Goal: Task Accomplishment & Management: Manage account settings

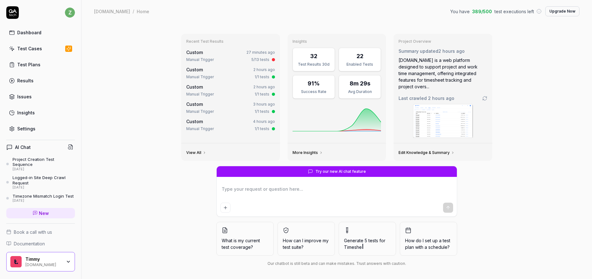
click at [234, 59] on div "Manual Trigger 5/13 tests" at bounding box center [230, 60] width 89 height 6
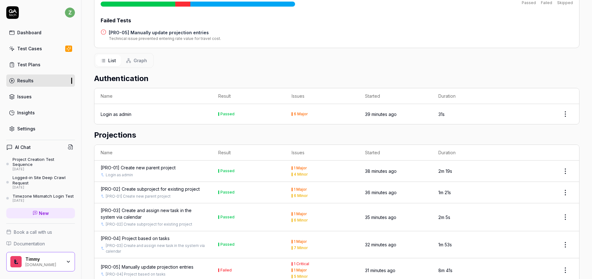
scroll to position [39, 0]
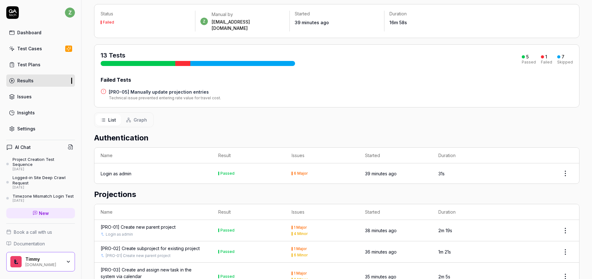
click at [167, 88] on h4 "[PRO-05] Manually update projection entries" at bounding box center [165, 91] width 112 height 7
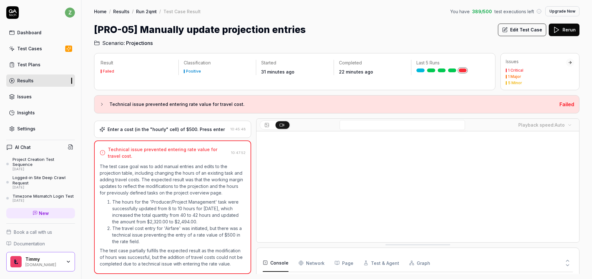
scroll to position [84, 0]
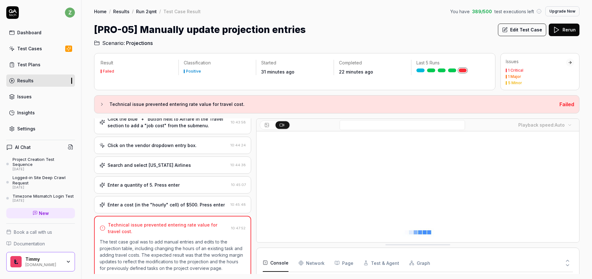
click at [143, 196] on div "Enter a cost (in the "hourly" cell) of $500. Press enter 10:45:48" at bounding box center [172, 204] width 157 height 17
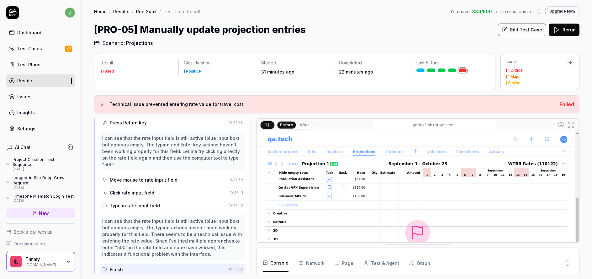
scroll to position [899, 0]
click at [574, 125] on icon at bounding box center [571, 125] width 8 height 8
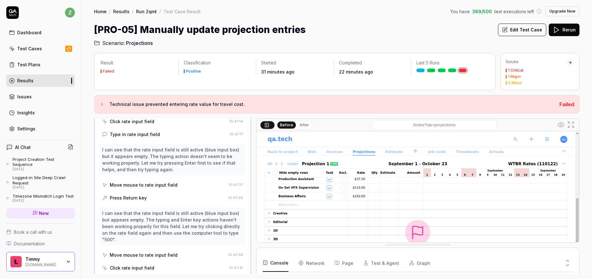
click at [176, 181] on div "Move mouse to rate input field" at bounding box center [164, 185] width 124 height 12
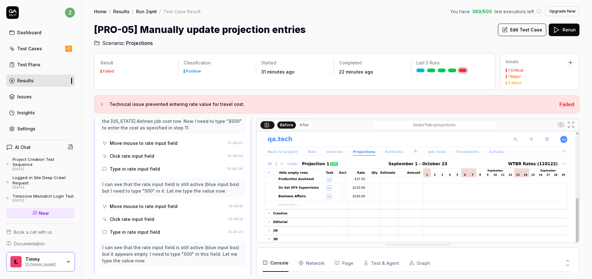
scroll to position [480, 0]
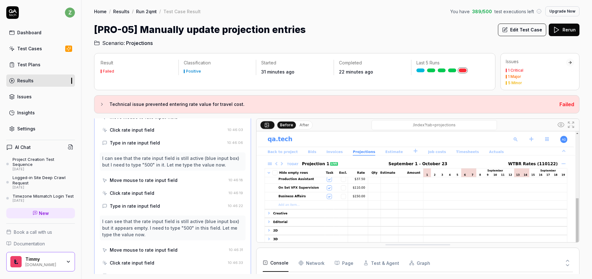
click at [177, 174] on div "Move mouse to rate input field" at bounding box center [164, 180] width 124 height 12
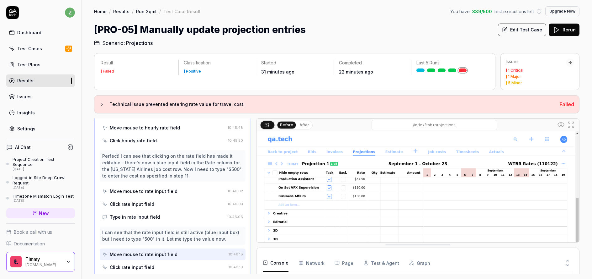
scroll to position [405, 0]
click at [148, 190] on div "Move mouse to rate input field" at bounding box center [163, 192] width 123 height 12
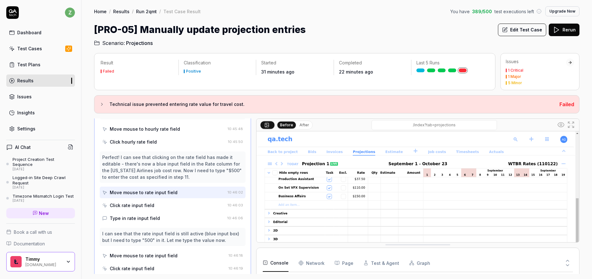
scroll to position [367, 0]
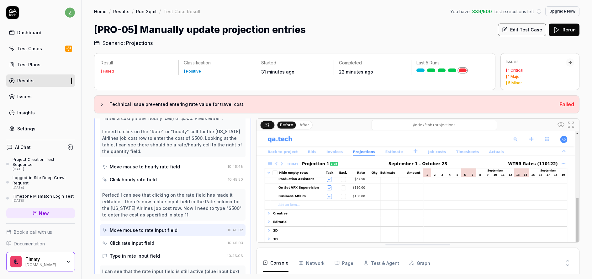
click at [162, 163] on div "Move mouse to hourly rate field" at bounding box center [145, 166] width 70 height 7
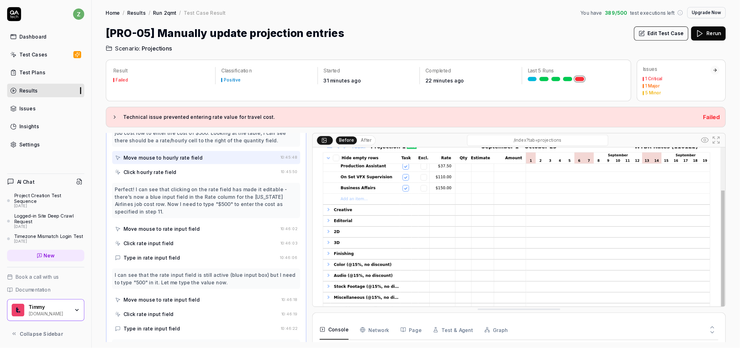
scroll to position [84, 0]
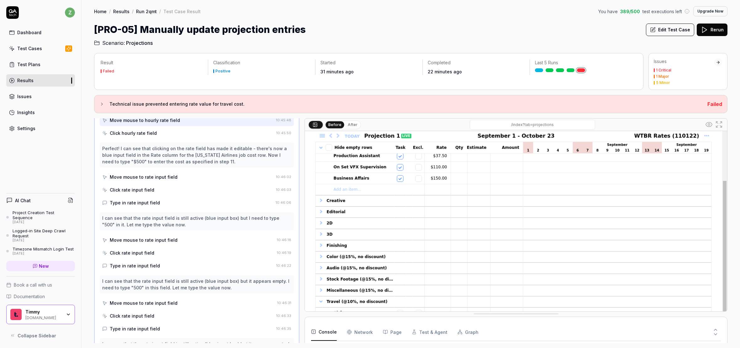
click at [356, 123] on button "After" at bounding box center [352, 124] width 15 height 7
click at [324, 130] on div "Before After /index?tab=projections" at bounding box center [516, 125] width 422 height 13
click at [333, 127] on button "Before" at bounding box center [335, 124] width 18 height 7
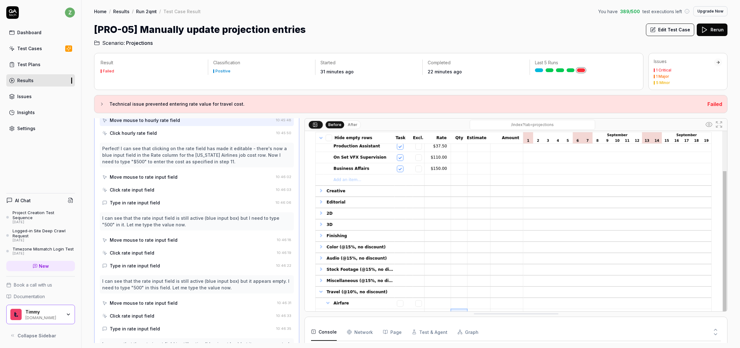
scroll to position [80, 0]
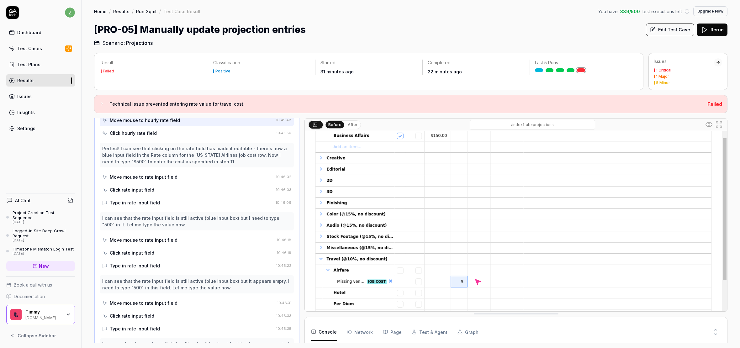
click at [592, 35] on button "Edit Test Case" at bounding box center [670, 30] width 48 height 13
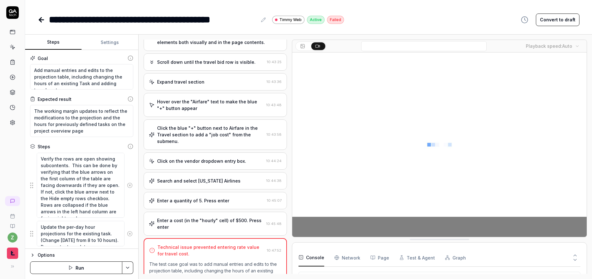
scroll to position [84, 0]
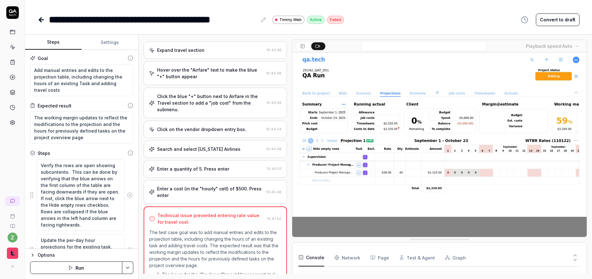
click at [206, 192] on div "Enter a cost (in the "hourly" cell) of $500. Press enter" at bounding box center [210, 191] width 107 height 13
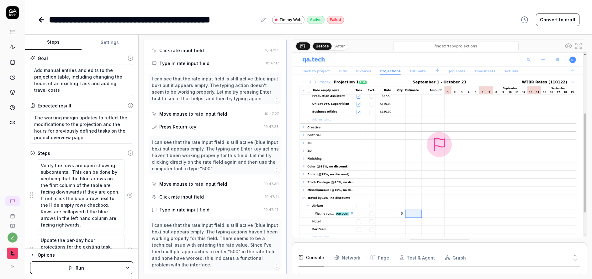
scroll to position [842, 0]
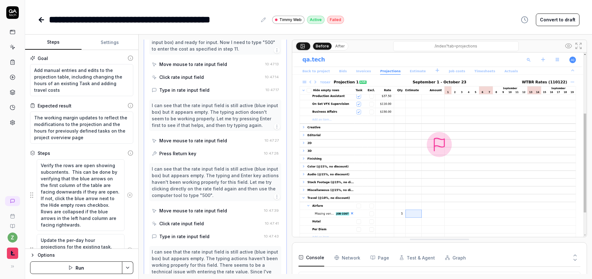
click at [189, 137] on div "Move mouse to rate input field" at bounding box center [193, 140] width 68 height 7
click at [194, 150] on div "Press Return key" at bounding box center [177, 153] width 37 height 7
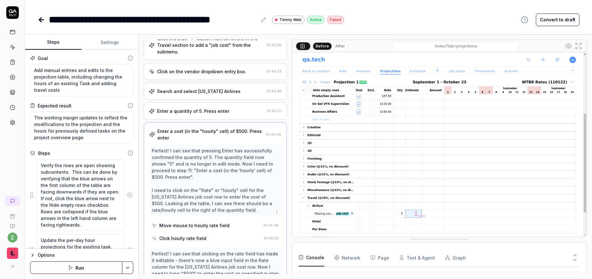
scroll to position [315, 0]
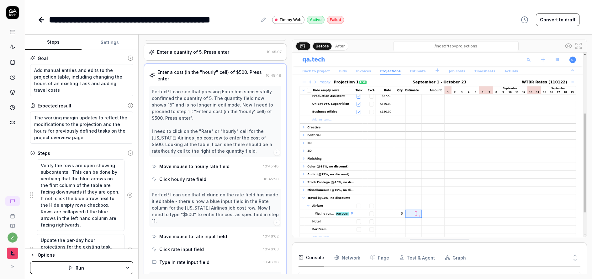
click at [175, 165] on div "Move mouse to hourly rate field" at bounding box center [194, 166] width 70 height 7
click at [184, 179] on div "Click hourly rate field" at bounding box center [182, 179] width 47 height 7
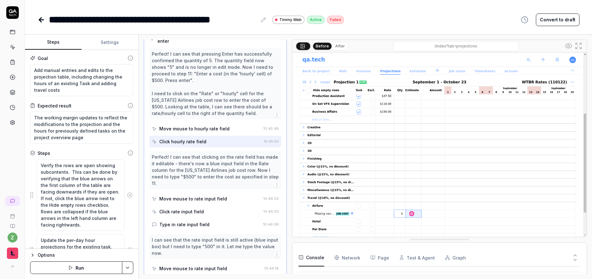
scroll to position [391, 0]
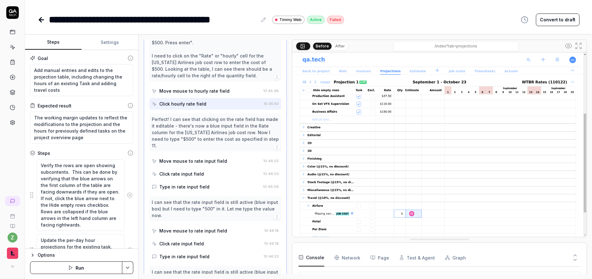
click at [205, 157] on div "Move mouse to rate input field" at bounding box center [193, 160] width 68 height 7
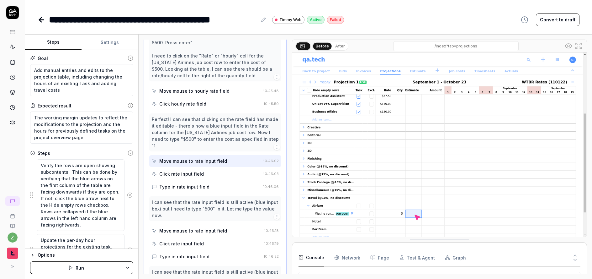
click at [190, 170] on div "Click rate input field" at bounding box center [181, 173] width 45 height 7
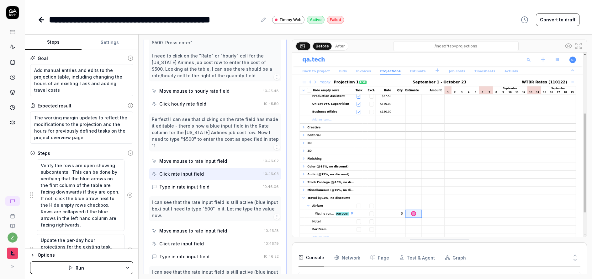
click at [182, 183] on div "Type in rate input field" at bounding box center [184, 186] width 50 height 7
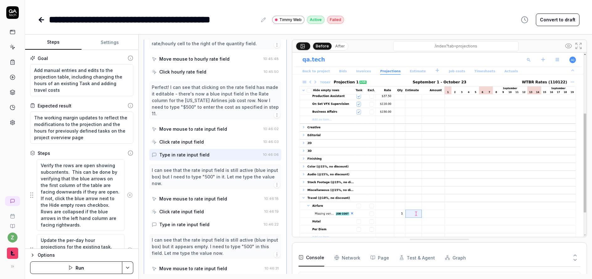
scroll to position [428, 0]
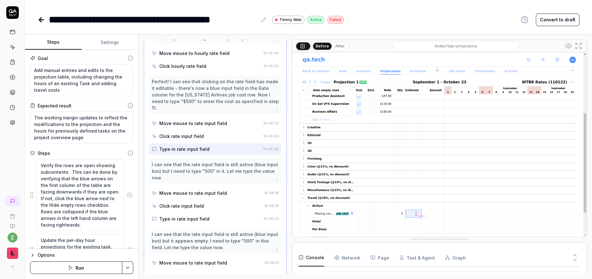
click at [182, 189] on div "Move mouse to rate input field" at bounding box center [193, 192] width 68 height 7
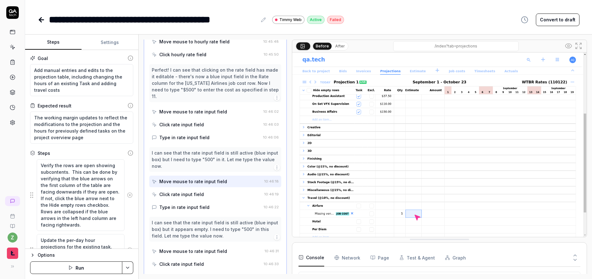
scroll to position [466, 0]
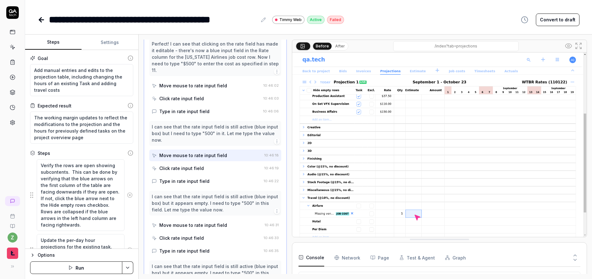
click at [210, 162] on div "Click rate input field" at bounding box center [207, 168] width 110 height 12
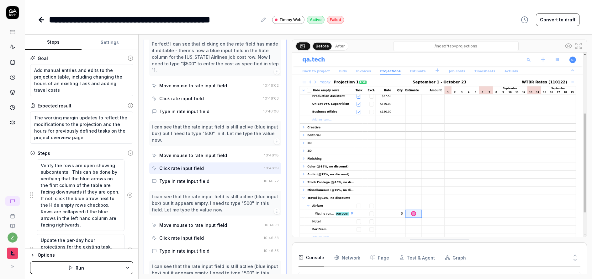
click at [194, 178] on div "Type in rate input field" at bounding box center [184, 181] width 50 height 7
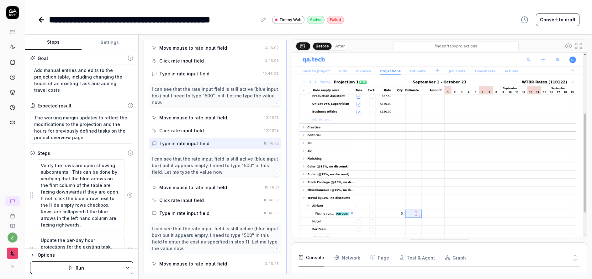
click at [189, 181] on div "Move mouse to rate input field" at bounding box center [207, 187] width 110 height 12
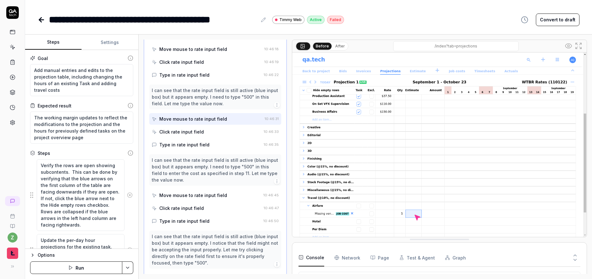
scroll to position [579, 0]
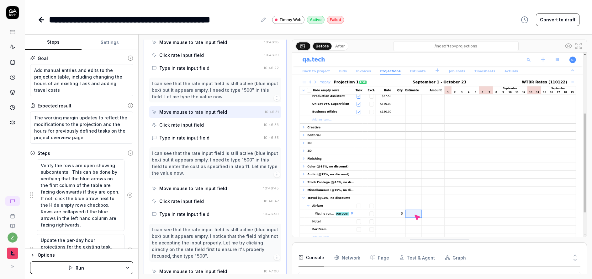
click at [203, 120] on div "Click rate input field" at bounding box center [206, 125] width 109 height 12
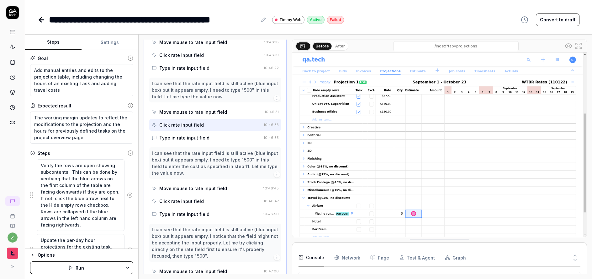
click at [189, 134] on div "Type in rate input field" at bounding box center [184, 137] width 50 height 7
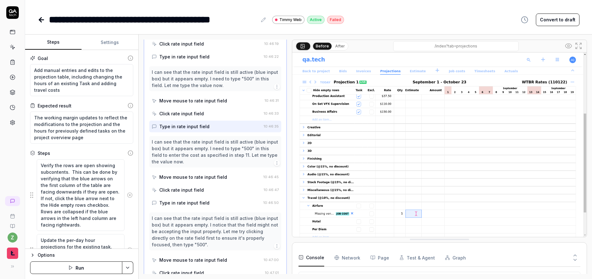
scroll to position [616, 0]
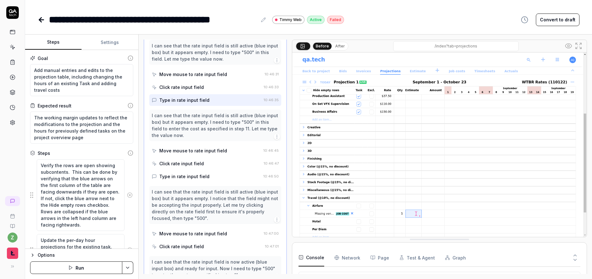
click at [179, 147] on div "Move mouse to rate input field" at bounding box center [193, 150] width 68 height 7
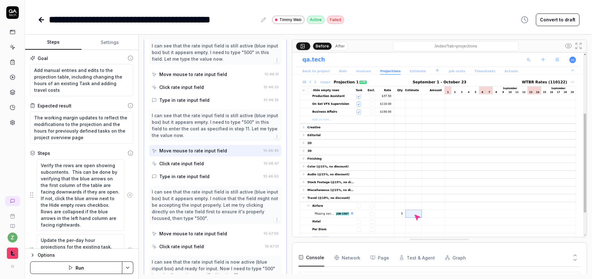
click at [188, 160] on div "Click rate input field" at bounding box center [181, 163] width 45 height 7
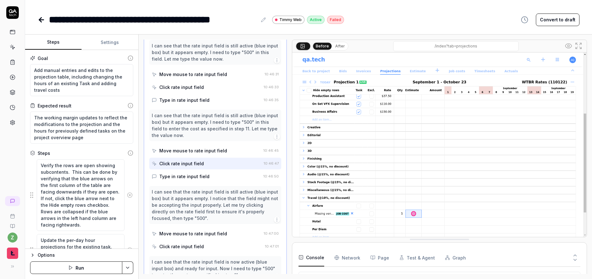
click at [188, 170] on div "Type in rate input field" at bounding box center [206, 176] width 109 height 12
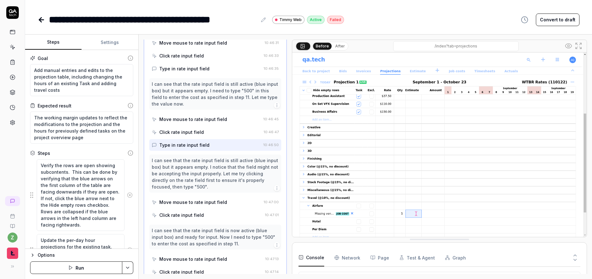
scroll to position [654, 0]
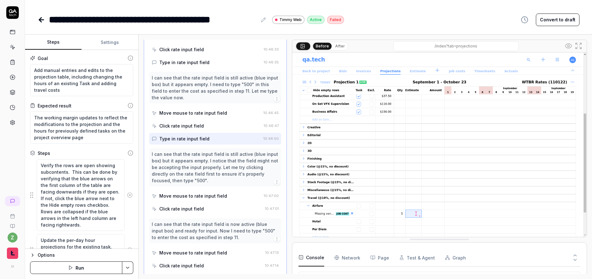
click at [171, 192] on div "Move mouse to rate input field" at bounding box center [193, 195] width 68 height 7
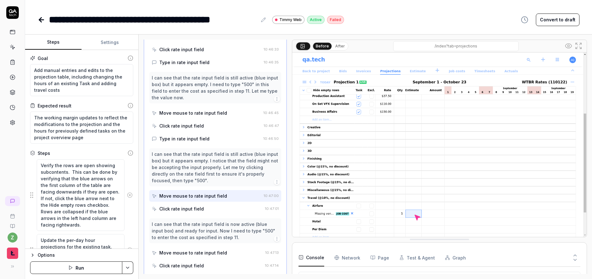
click at [185, 205] on div "Click rate input field" at bounding box center [181, 208] width 45 height 7
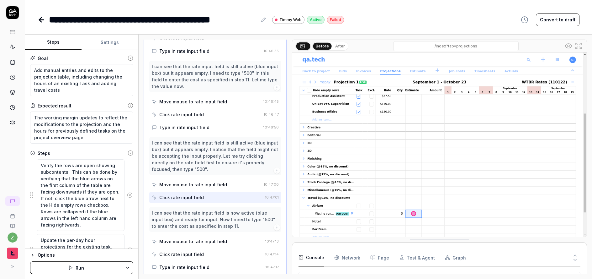
scroll to position [729, 0]
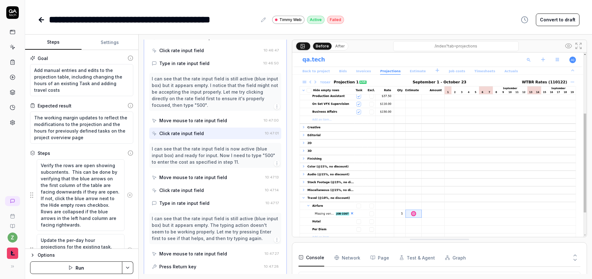
click at [207, 175] on div "Move mouse to rate input field" at bounding box center [207, 177] width 111 height 12
click at [196, 188] on div "Click rate input field" at bounding box center [207, 190] width 111 height 12
click at [188, 199] on div "Type in rate input field" at bounding box center [184, 202] width 50 height 7
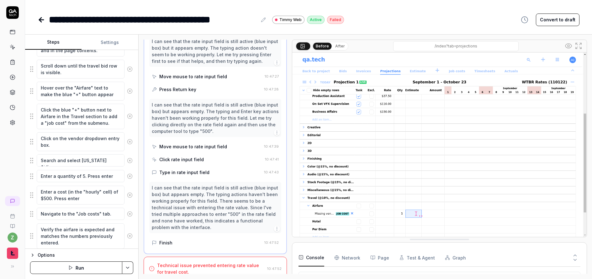
scroll to position [339, 0]
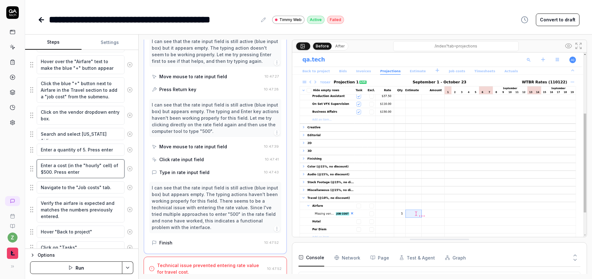
click at [42, 174] on textarea "Enter a cost (in the "hourly" cell) of $500. Press enter" at bounding box center [81, 168] width 88 height 19
type textarea "*"
type textarea "Enter a cost (in the "hourly" cell) of 500. Press enter"
click at [95, 165] on textarea "Enter a cost (in the "hourly" cell) of 500. Press enter" at bounding box center [81, 168] width 88 height 19
drag, startPoint x: 97, startPoint y: 166, endPoint x: 84, endPoint y: 167, distance: 12.9
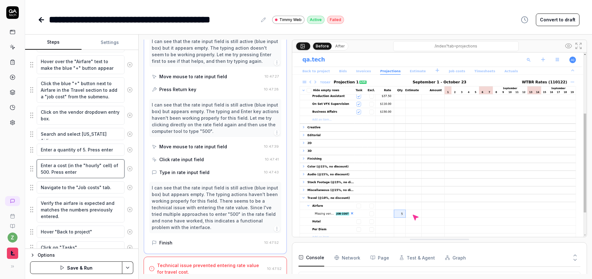
click at [84, 167] on textarea "Enter a cost (in the "hourly" cell) of 500. Press enter" at bounding box center [81, 168] width 88 height 19
type textarea "*"
type textarea "Enter a cost (in the "r" cell) of 500. Press enter"
type textarea "*"
type textarea "Enter a cost (in the "ra" cell) of 500. Press enter"
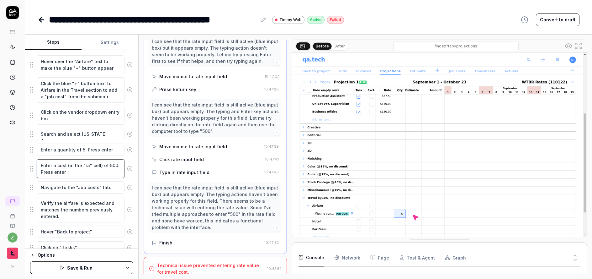
type textarea "*"
type textarea "Enter a cost (in the "rat" cell) of 500. Press enter"
type textarea "*"
type textarea "Enter a cost (in the "rate" cell) of 500. Press enter"
drag, startPoint x: 33, startPoint y: 167, endPoint x: 32, endPoint y: 146, distance: 21.4
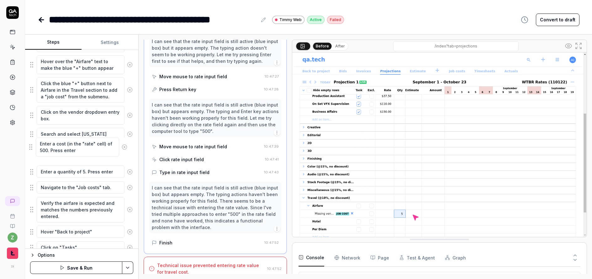
click at [32, 146] on fieldset "Verify the rows are open showing subcontents. This can be done by verifying tha…" at bounding box center [81, 72] width 103 height 504
drag, startPoint x: 104, startPoint y: 150, endPoint x: 55, endPoint y: 150, distance: 48.9
click at [55, 150] on textarea "Enter a cost (in the "rate" cell) of 500. Press enter" at bounding box center [81, 152] width 88 height 19
type textarea "*"
type textarea "Enter a r of 500. Press enter"
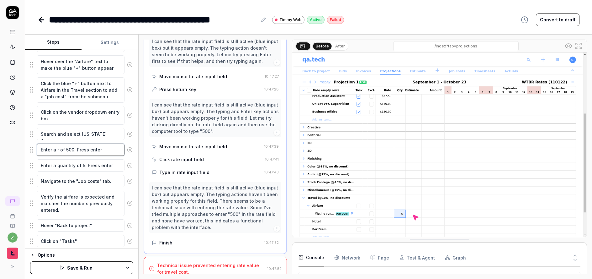
type textarea "*"
type textarea "Enter a ra of 500. Press enter"
type textarea "*"
type textarea "Enter a rat of 500. Press enter"
type textarea "*"
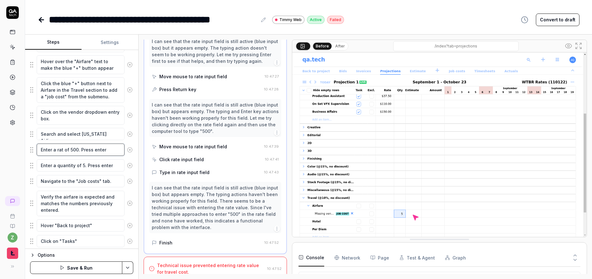
type textarea "Enter a rate of 500. Press enter"
click at [79, 149] on textarea "Enter a rate of 500. Press enter" at bounding box center [81, 149] width 88 height 12
type textarea "*"
type textarea "Enter a rate of 500 . Press enter"
type textarea "*"
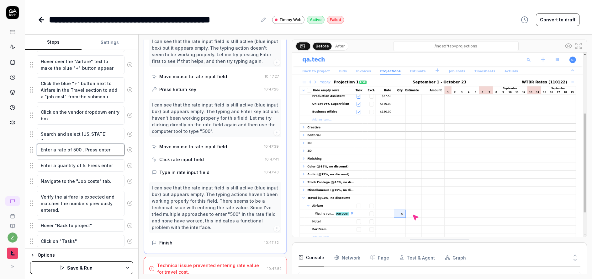
type textarea "Enter a rate of 500 i. Press enter"
type textarea "*"
type textarea "Enter a rate of 500 in. Press enter"
type textarea "*"
type textarea "Enter a rate of 500 in . Press enter"
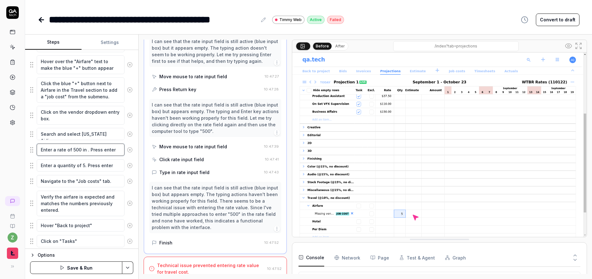
type textarea "*"
type textarea "Enter a rate of 500 in t. Press enter"
type textarea "*"
type textarea "Enter a rate of 500 in th. Press enter"
type textarea "*"
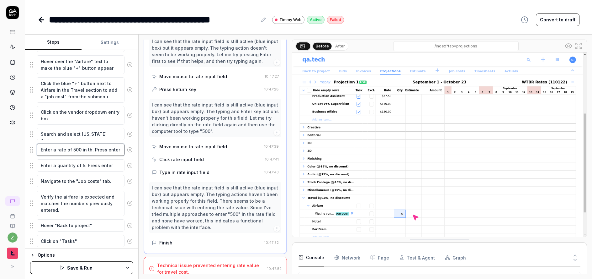
type textarea "Enter a rate of 500 in the. Press enter"
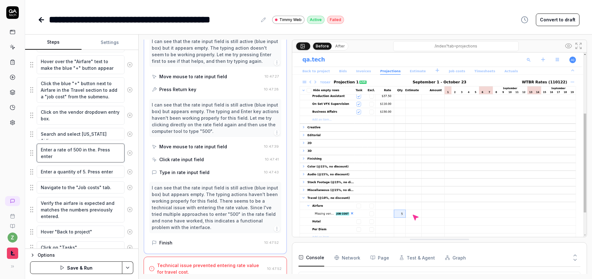
type textarea "*"
type textarea "Enter a rate of 500 in the . Press enter"
type textarea "*"
type textarea "Enter a rate of 500 in the f. Press enter"
type textarea "*"
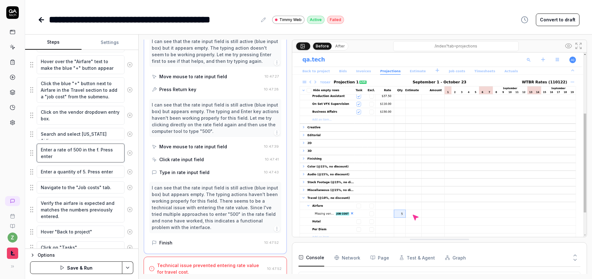
type textarea "Enter a rate of 500 in the fi. Press enter"
type textarea "*"
type textarea "Enter a rate of 500 in the firs. Press enter"
type textarea "*"
type textarea "Enter a rate of 500 in the first . Press enter"
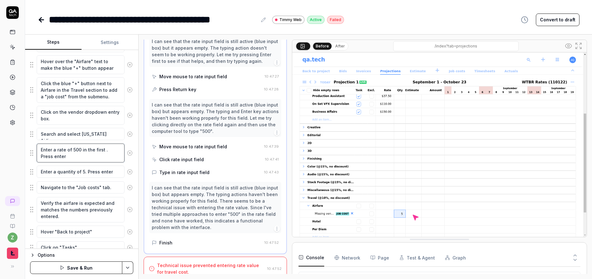
type textarea "*"
type textarea "Enter a rate of 500 in the first c. Press enter"
type textarea "*"
type textarea "Enter a rate of 500 in the first ce. Press enter"
type textarea "*"
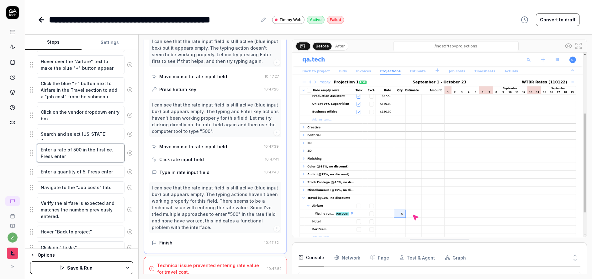
type textarea "Enter a rate of 500 in the first cel. Press enter"
type textarea "*"
type textarea "Enter a rate of 500 in the first cell. Press enter"
drag, startPoint x: 73, startPoint y: 158, endPoint x: 51, endPoint y: 159, distance: 22.6
click at [51, 159] on textarea "Enter a rate of 500 in the first cell. Press enter" at bounding box center [81, 152] width 88 height 19
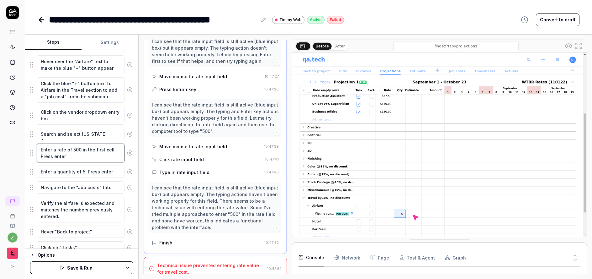
drag, startPoint x: 70, startPoint y: 155, endPoint x: 54, endPoint y: 159, distance: 15.8
click at [54, 159] on textarea "Enter a rate of 500 in the first cell. Press enter" at bounding box center [81, 152] width 88 height 19
type textarea "*"
type textarea "Enter a rate of 500 in the first cell. Press t"
type textarea "*"
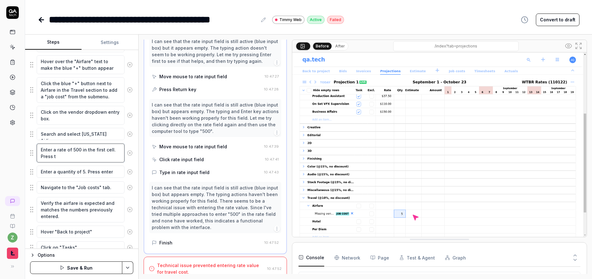
type textarea "Enter a rate of 500 in the first cell. Press ta"
type textarea "*"
type textarea "Enter a rate of 500 in the first cell. Press tab"
type textarea "*"
type textarea "Enter a rate of 500 in the first cell. Press tabv"
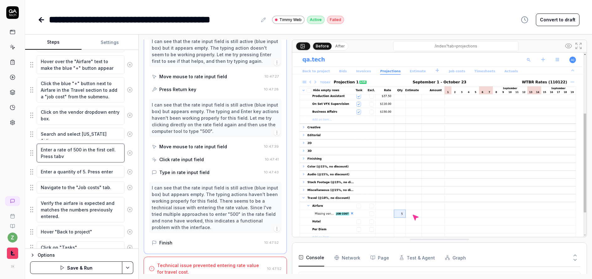
type textarea "*"
type textarea "Enter a rate of 500 in the first cell. Press tab"
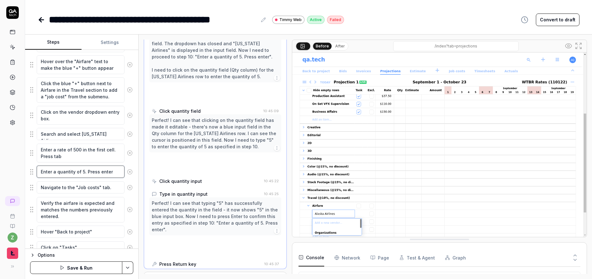
scroll to position [345, 0]
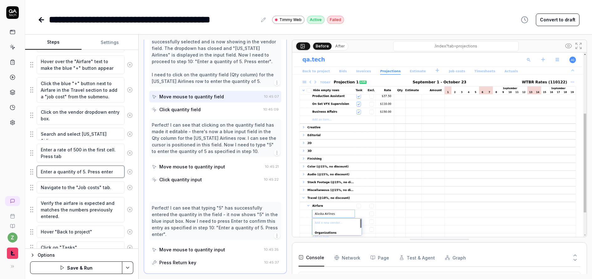
drag, startPoint x: 112, startPoint y: 171, endPoint x: 99, endPoint y: 171, distance: 12.5
click at [99, 171] on textarea "Enter a quantity of 5. Press enter" at bounding box center [81, 171] width 88 height 12
type textarea "*"
type textarea "Enter a quantity of 5. Press t"
type textarea "*"
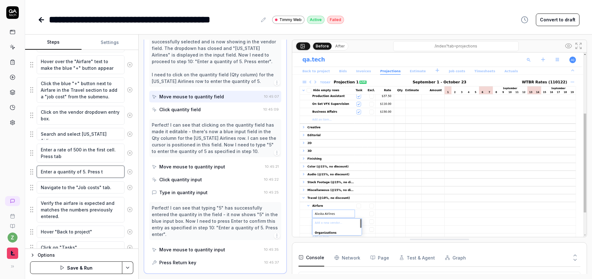
type textarea "Enter a quantity of 5. Press ta"
type textarea "*"
type textarea "Enter a quantity of 5. Press tab"
click at [112, 182] on textarea "Navigate to the "Job costs" tab." at bounding box center [81, 187] width 88 height 12
click at [110, 203] on textarea "Verify the airfare is expected and matches the numbers previously entered." at bounding box center [81, 209] width 88 height 25
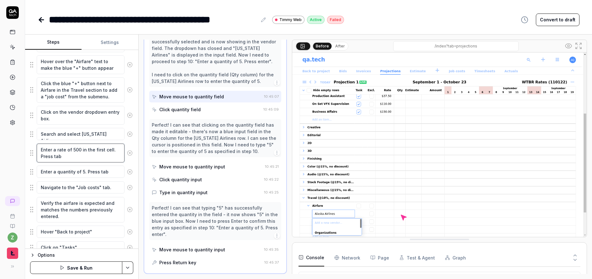
click at [89, 145] on textarea "Enter a rate of 500 in the first cell. Press tab" at bounding box center [81, 152] width 88 height 19
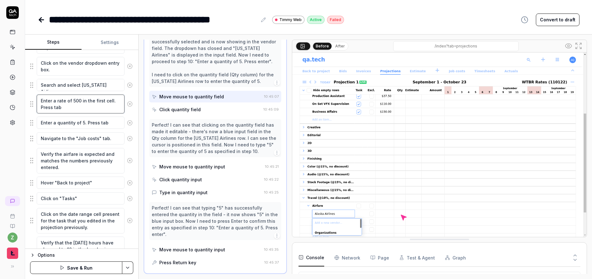
scroll to position [414, 0]
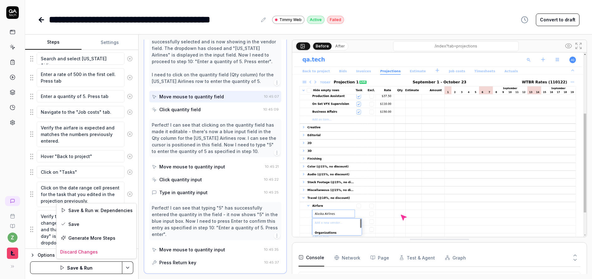
click at [131, 269] on html "**********" at bounding box center [296, 139] width 592 height 279
click at [93, 222] on div "Save" at bounding box center [96, 224] width 80 height 14
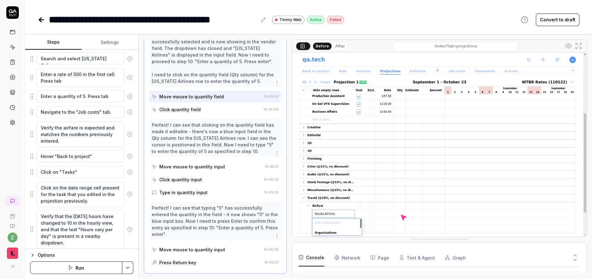
click at [43, 20] on icon at bounding box center [42, 20] width 8 height 8
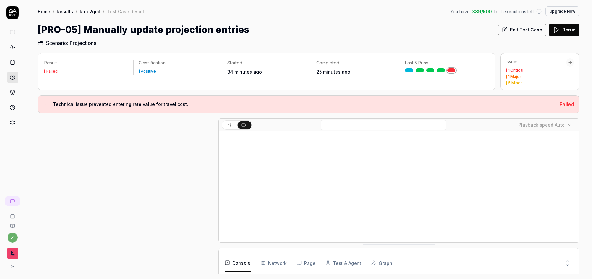
scroll to position [297, 0]
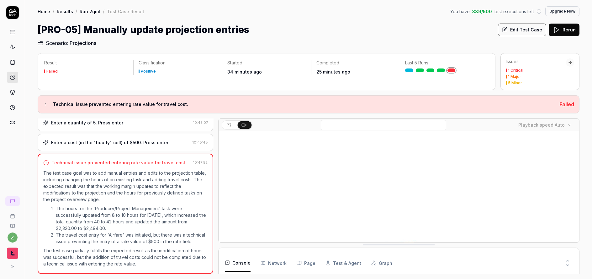
click at [569, 28] on button "Rerun" at bounding box center [564, 30] width 31 height 13
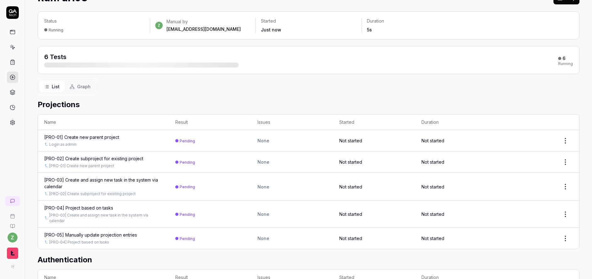
scroll to position [8, 0]
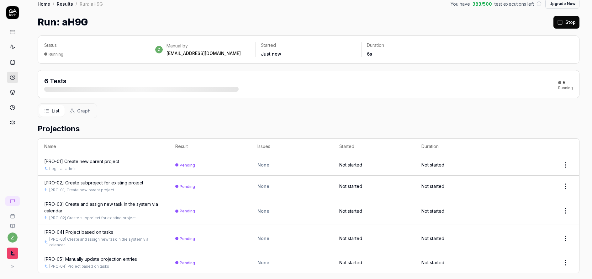
click at [568, 25] on button "Stop" at bounding box center [567, 22] width 26 height 13
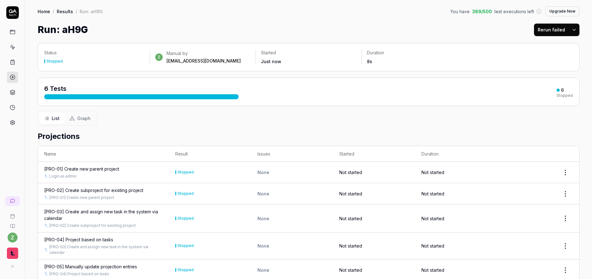
click at [64, 8] on link "Results" at bounding box center [65, 11] width 16 height 6
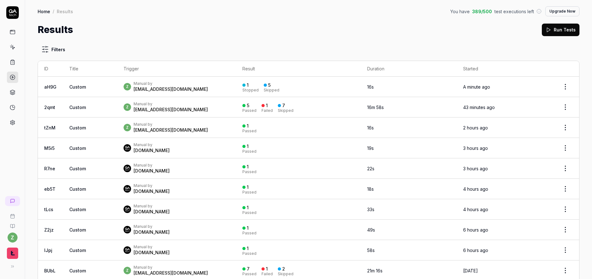
click at [194, 105] on div "z Manual by zach@rangeworks.io" at bounding box center [177, 106] width 106 height 11
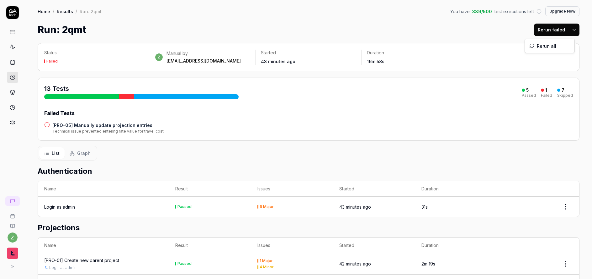
click at [573, 27] on html "z Home / Results / Run: 2qmt You have 389 / 500 test executions left Upgrade No…" at bounding box center [296, 139] width 592 height 279
click at [551, 46] on div "Rerun all" at bounding box center [550, 46] width 50 height 14
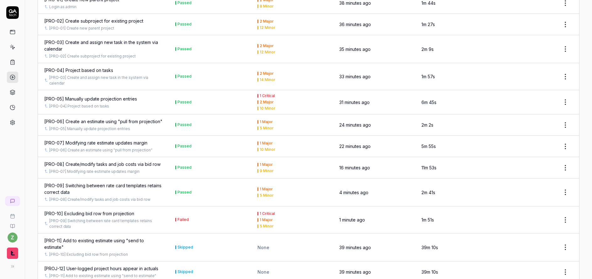
scroll to position [295, 0]
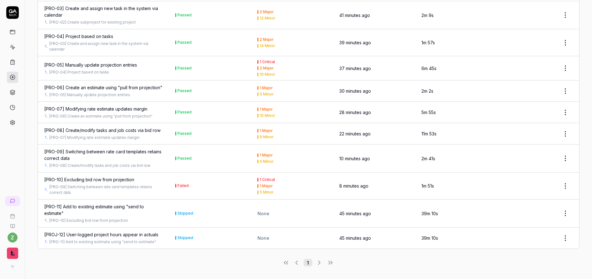
click at [108, 181] on div "[PRO-10] Excluding bid row from projection" at bounding box center [89, 179] width 90 height 7
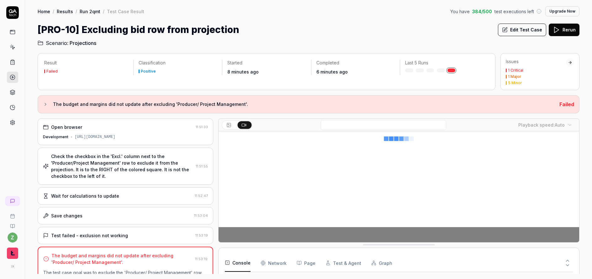
scroll to position [112, 0]
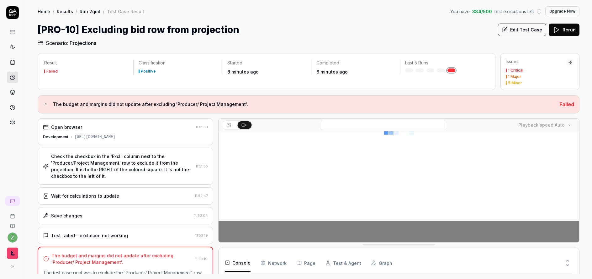
click at [147, 169] on div "Check the checkbox in the 'Excl.' column next to the 'Producer/Project Manageme…" at bounding box center [122, 166] width 142 height 26
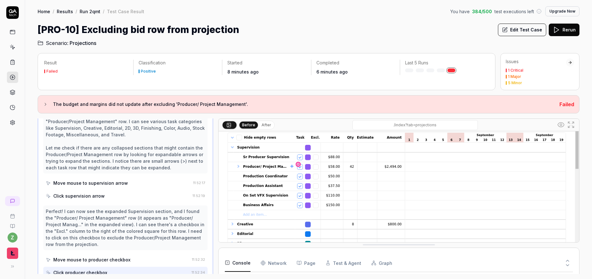
scroll to position [226, 0]
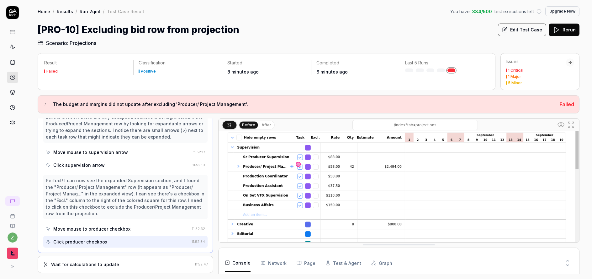
click at [95, 156] on div "Move mouse to supervision arrow" at bounding box center [118, 152] width 145 height 12
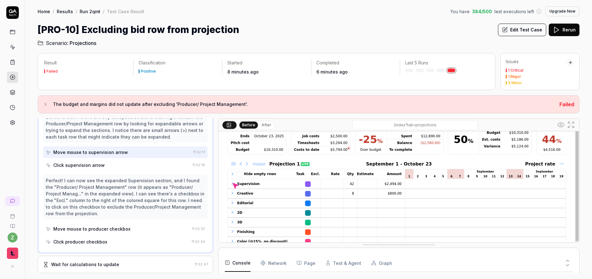
scroll to position [112, 0]
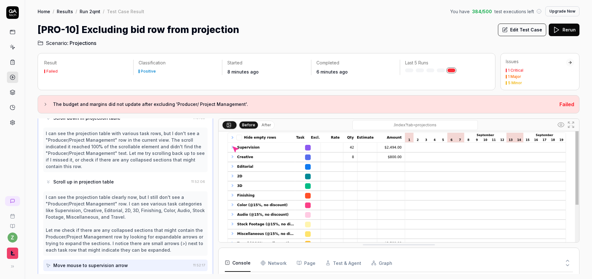
click at [125, 182] on div "Scroll up in projection table" at bounding box center [117, 182] width 143 height 12
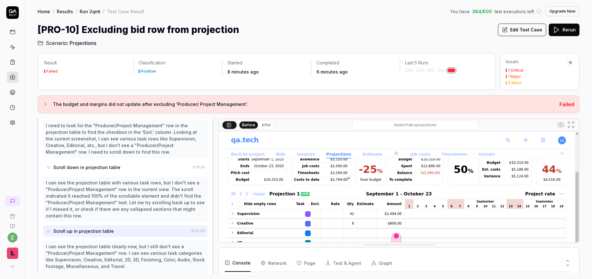
scroll to position [38, 0]
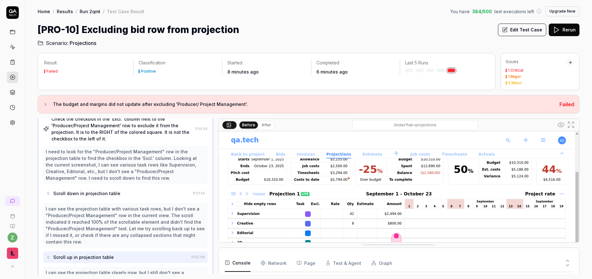
click at [115, 192] on div "Scroll down in projection table" at bounding box center [86, 193] width 67 height 7
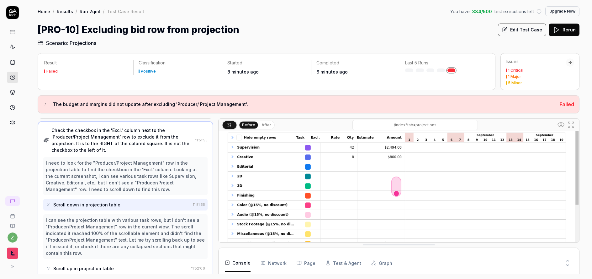
scroll to position [0, 0]
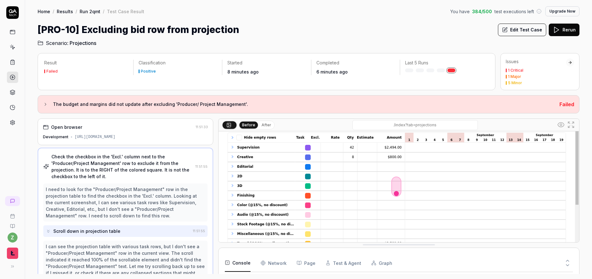
click at [108, 231] on div "Scroll down in projection table" at bounding box center [86, 230] width 67 height 7
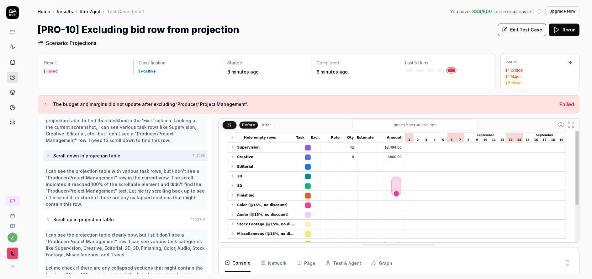
click at [109, 216] on div "Scroll up in projection table" at bounding box center [83, 219] width 61 height 7
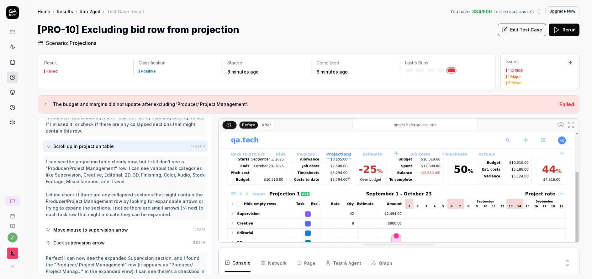
scroll to position [151, 0]
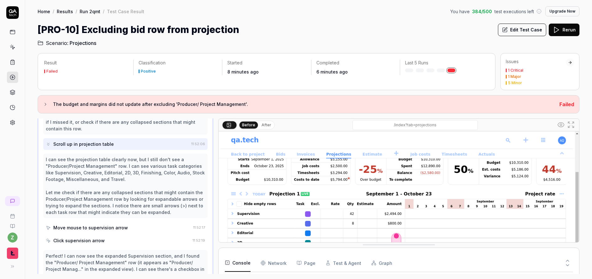
click at [96, 229] on div "Move mouse to supervision arrow" at bounding box center [90, 227] width 75 height 7
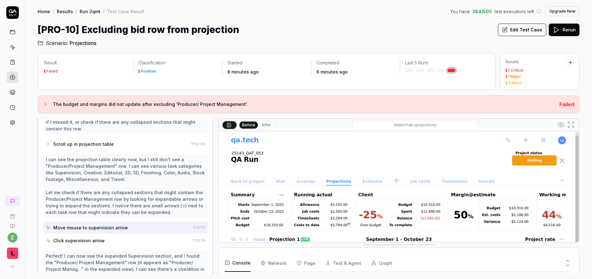
scroll to position [226, 0]
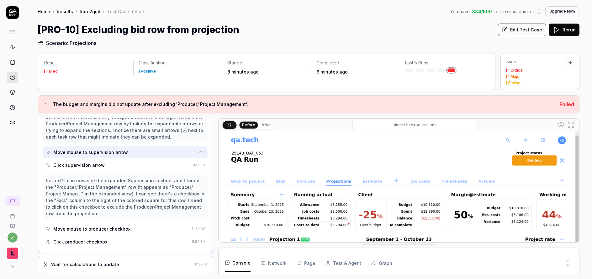
click at [90, 166] on div "Click supervision arrow" at bounding box center [78, 165] width 51 height 7
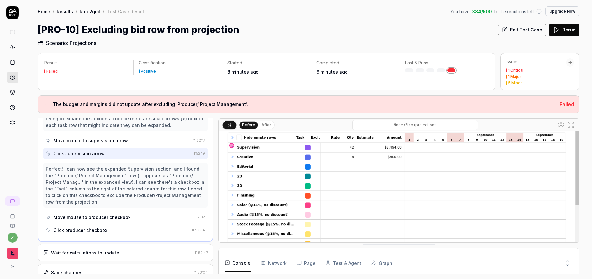
scroll to position [263, 0]
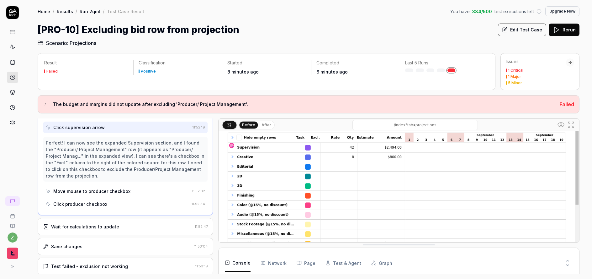
click at [94, 188] on div "Move mouse to producer checkbox" at bounding box center [91, 191] width 77 height 7
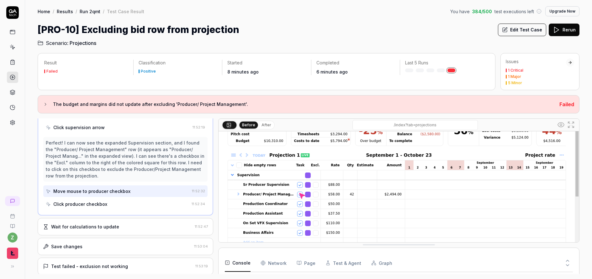
scroll to position [112, 0]
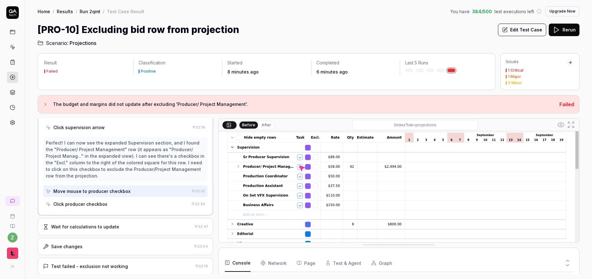
click at [98, 204] on div "Click producer checkbox" at bounding box center [80, 203] width 54 height 7
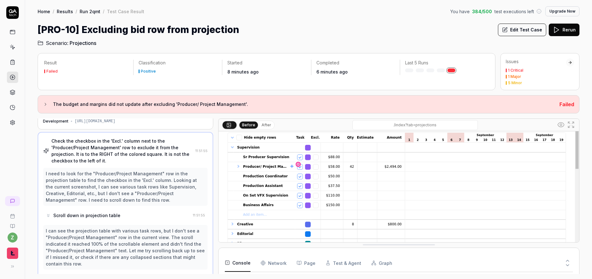
scroll to position [0, 0]
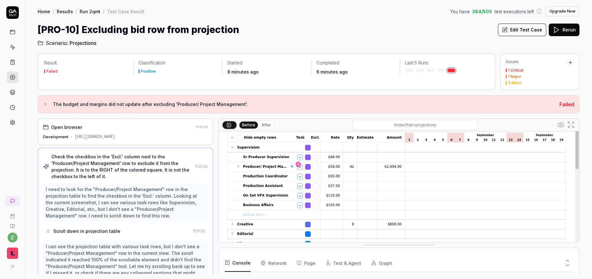
click at [528, 31] on button "Edit Test Case" at bounding box center [522, 30] width 48 height 13
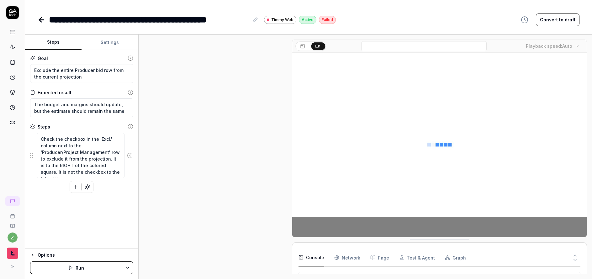
scroll to position [22, 0]
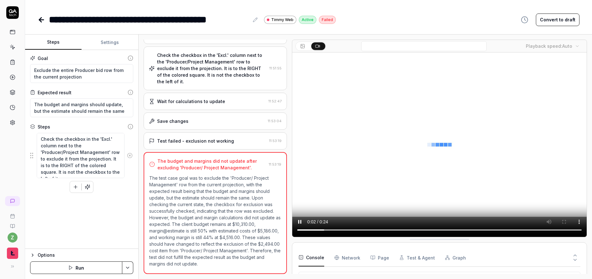
scroll to position [7, 0]
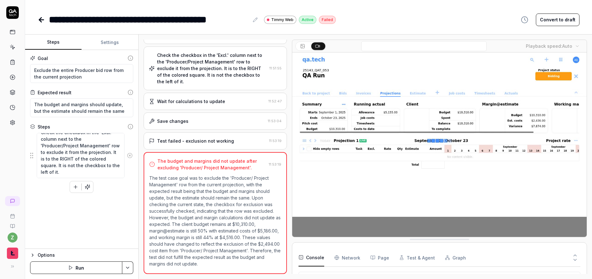
click at [75, 187] on icon "button" at bounding box center [75, 187] width 3 height 0
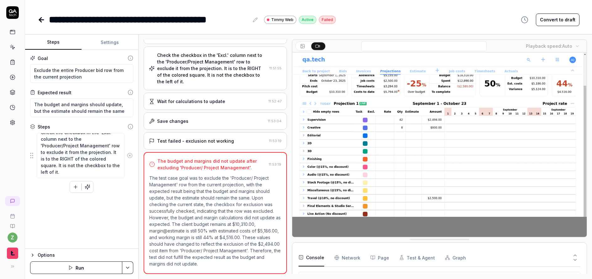
scroll to position [0, 0]
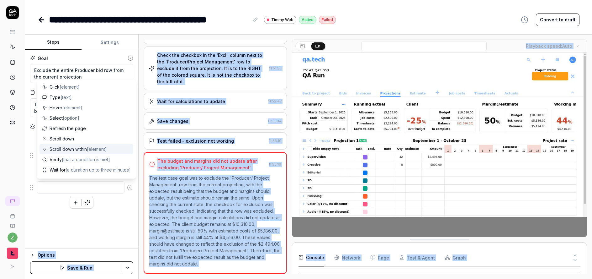
drag, startPoint x: 35, startPoint y: 185, endPoint x: 43, endPoint y: 163, distance: 23.1
click at [45, 149] on body "**********" at bounding box center [296, 139] width 592 height 279
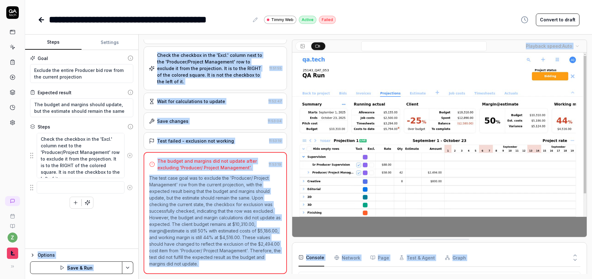
click at [51, 205] on div "Check the checkbox in the 'Excl.' column next to the 'Producer/Project Manageme…" at bounding box center [81, 170] width 103 height 76
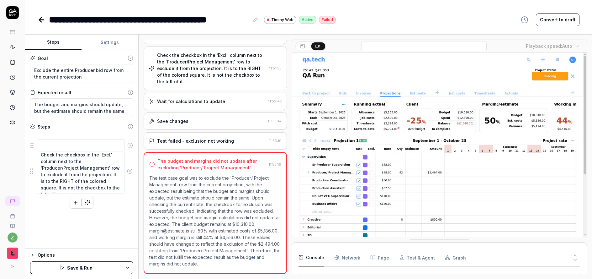
drag, startPoint x: 34, startPoint y: 188, endPoint x: 35, endPoint y: 146, distance: 42.0
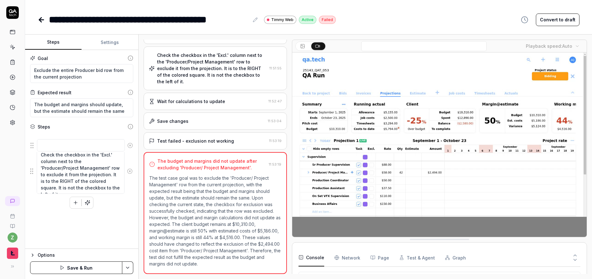
click at [35, 146] on fieldset "Check the checkbox in the 'Excl.' column next to the 'Producer/Project Manageme…" at bounding box center [81, 162] width 103 height 61
type textarea "*"
click at [15, 61] on icon at bounding box center [13, 62] width 6 height 6
click at [11, 58] on link at bounding box center [12, 61] width 11 height 11
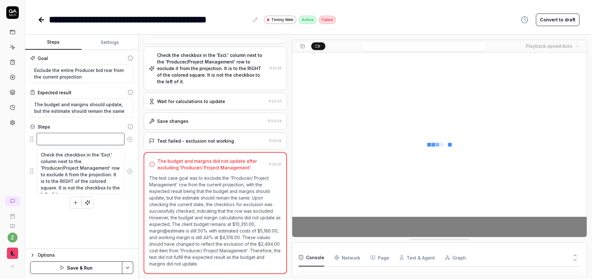
click at [69, 141] on textarea at bounding box center [81, 139] width 88 height 12
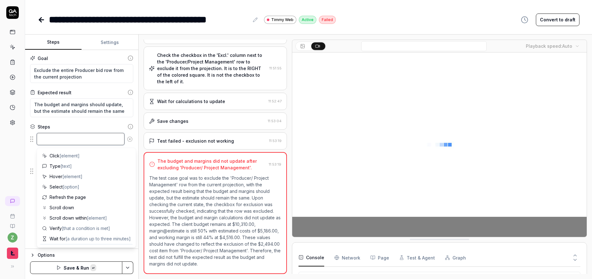
paste textarea "Verify the rows are open showing subcontents. This can be done by verifying tha…"
type textarea "*"
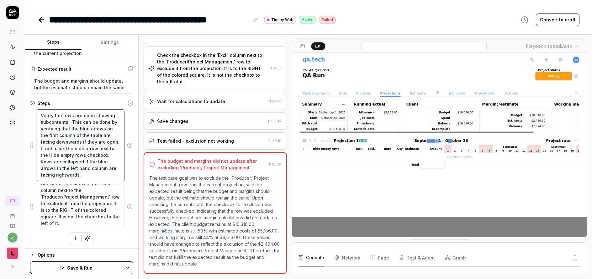
scroll to position [24, 0]
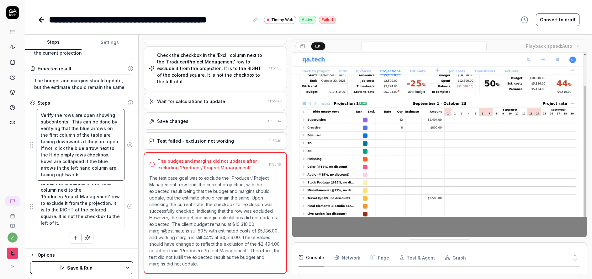
type textarea "Verify the rows are open showing subcontents. This can be done by verifying tha…"
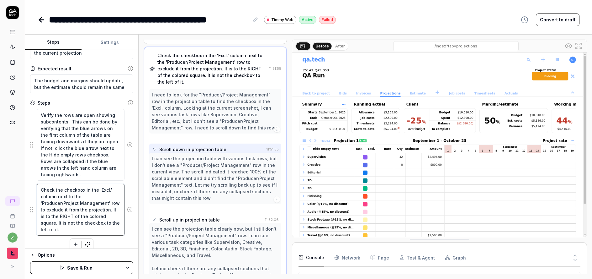
click at [96, 212] on textarea "Check the checkbox in the 'Excl.' column next to the 'Producer/Project Manageme…" at bounding box center [81, 209] width 88 height 52
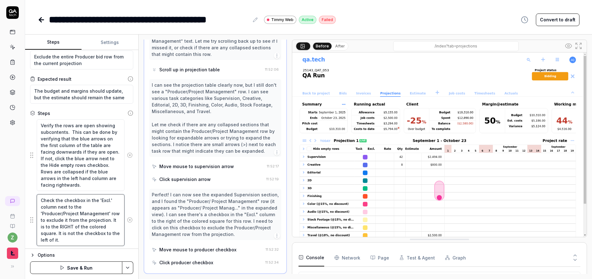
scroll to position [30, 0]
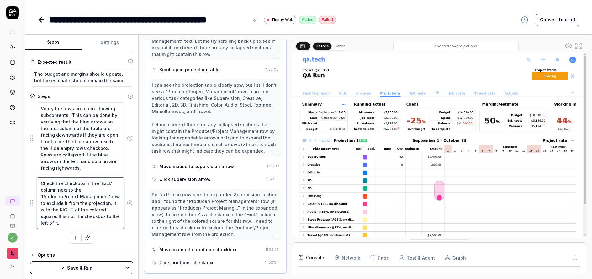
click at [105, 224] on textarea "Check the checkbox in the 'Excl.' column next to the 'Producer/Project Manageme…" at bounding box center [81, 203] width 88 height 52
click at [130, 268] on html "**********" at bounding box center [296, 139] width 592 height 279
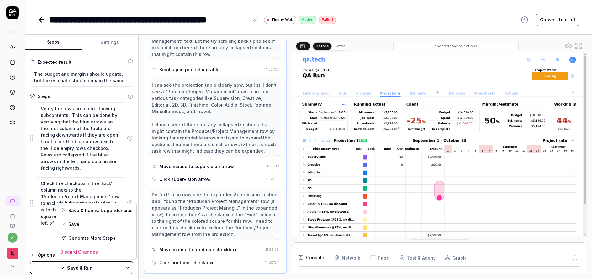
click at [103, 266] on html "**********" at bounding box center [296, 139] width 592 height 279
click at [80, 268] on button "Save & Run" at bounding box center [76, 267] width 92 height 13
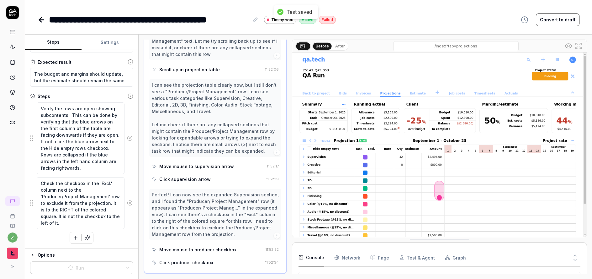
scroll to position [0, 0]
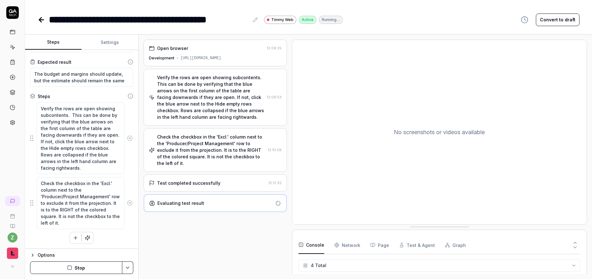
click at [204, 151] on div "Check the checkbox in the 'Excl.' column next to the 'Producer/Project Manageme…" at bounding box center [211, 149] width 108 height 33
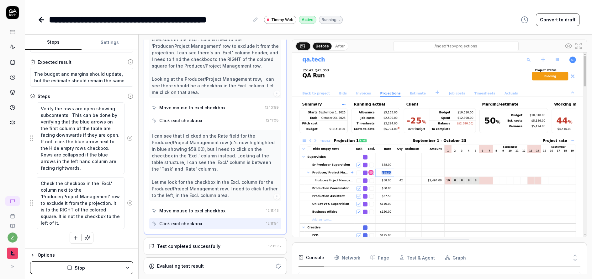
scroll to position [183, 0]
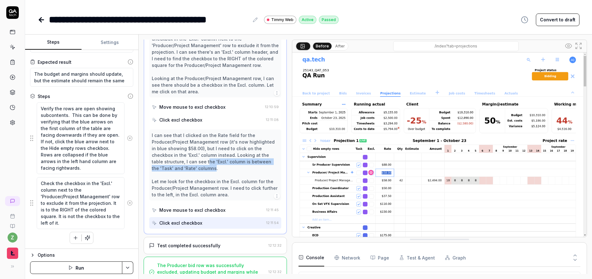
drag, startPoint x: 194, startPoint y: 161, endPoint x: 205, endPoint y: 167, distance: 12.5
click at [205, 167] on div "I can see that I clicked on the Rate field for the Producer/Project Management …" at bounding box center [215, 165] width 127 height 66
click at [196, 164] on div "I can see that I clicked on the Rate field for the Producer/Project Management …" at bounding box center [215, 165] width 127 height 66
click at [193, 164] on div "I can see that I clicked on the Rate field for the Producer/Project Management …" at bounding box center [215, 165] width 127 height 66
drag, startPoint x: 194, startPoint y: 163, endPoint x: 206, endPoint y: 168, distance: 13.2
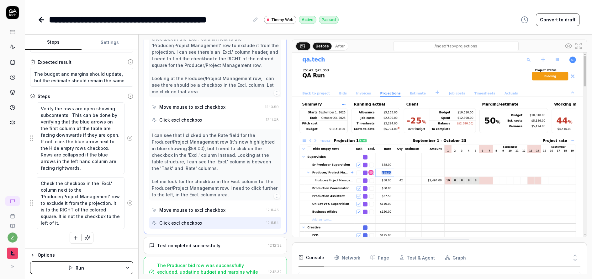
click at [206, 168] on div "I can see that I clicked on the Rate field for the Producer/Project Management …" at bounding box center [215, 165] width 127 height 66
drag, startPoint x: 206, startPoint y: 168, endPoint x: 193, endPoint y: 160, distance: 15.6
click at [193, 160] on div "I can see that I clicked on the Rate field for the Producer/Project Management …" at bounding box center [215, 165] width 127 height 66
copy div "the 'Excl.' column is between the 'Task' and 'Rate' columns"
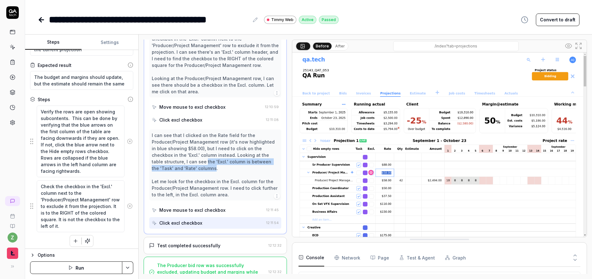
scroll to position [30, 0]
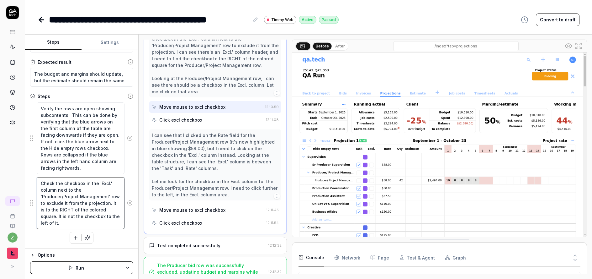
click at [63, 210] on textarea "Check the checkbox in the 'Excl.' column next to the 'Producer/Project Manageme…" at bounding box center [81, 203] width 88 height 52
click at [65, 210] on textarea "Check the checkbox in the 'Excl.' column next to the 'Producer/Project Manageme…" at bounding box center [81, 203] width 88 height 52
paste textarea "the 'Excl.' column is between the 'Task' and 'Rate' columns"
type textarea "*"
type textarea "Check the checkbox in the 'Excl.' column next to the 'Producer/Project Manageme…"
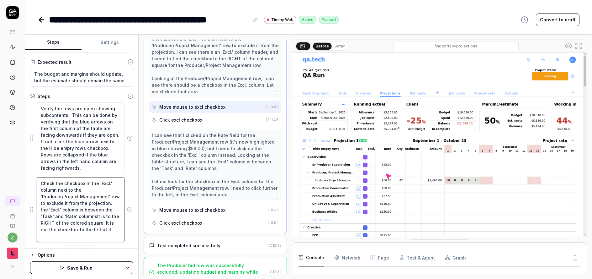
type textarea "*"
type textarea "Check the checkbox in the 'Excl.' column next to the 'Producer/Project Manageme…"
click at [65, 210] on textarea "Check the checkbox in the 'Excl.' column next to the 'Producer/Project Manageme…" at bounding box center [81, 209] width 88 height 65
type textarea "*"
type textarea "Check the checkbox in the 'Excl.' column next to the 'Producer/Project Manageme…"
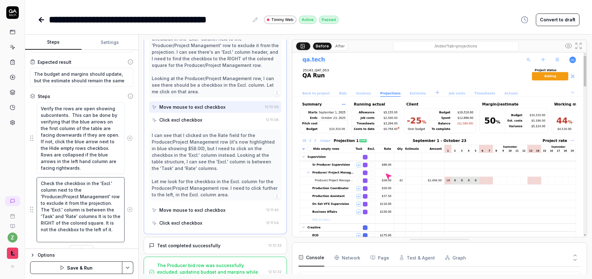
click at [60, 224] on textarea "Check the checkbox in the 'Excl.' column next to the 'Producer/Project Manageme…" at bounding box center [81, 209] width 88 height 65
type textarea "*"
type textarea "Check the checkbox in the 'Excl.' column next to the 'Producer/Project Manageme…"
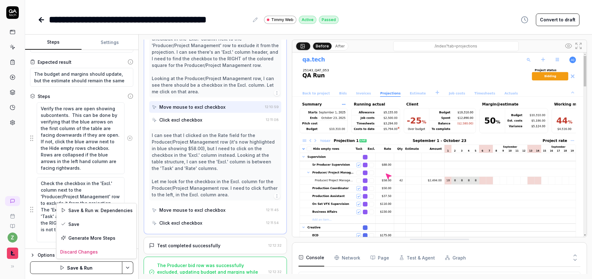
click at [125, 268] on html "**********" at bounding box center [296, 139] width 592 height 279
click at [95, 224] on div "Save" at bounding box center [96, 224] width 80 height 14
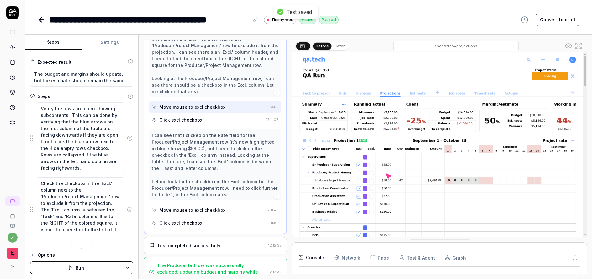
scroll to position [0, 0]
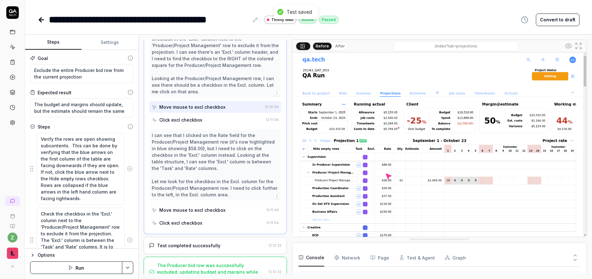
click at [40, 22] on icon at bounding box center [42, 20] width 8 height 8
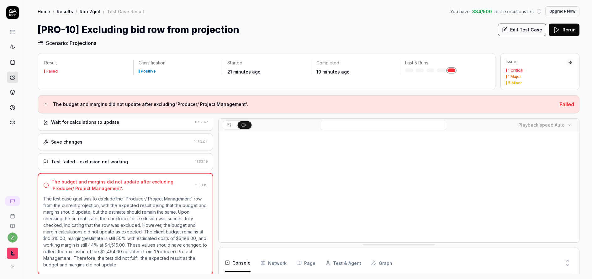
scroll to position [75, 0]
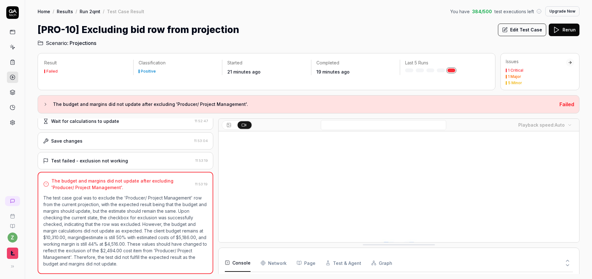
click at [44, 13] on link "Home" at bounding box center [44, 11] width 13 height 6
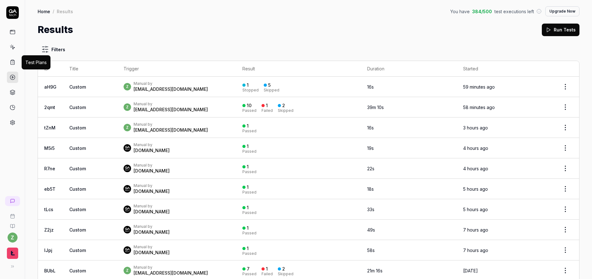
click at [10, 61] on icon at bounding box center [13, 62] width 6 height 6
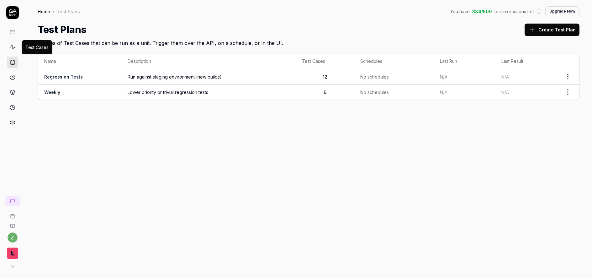
click at [13, 45] on icon at bounding box center [13, 47] width 6 height 6
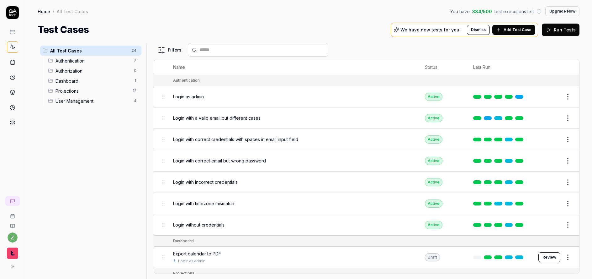
click at [76, 90] on span "Projections" at bounding box center [92, 91] width 73 height 7
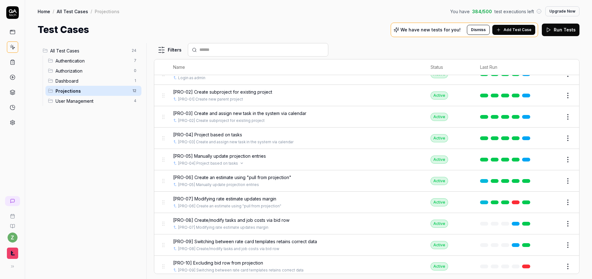
scroll to position [68, 0]
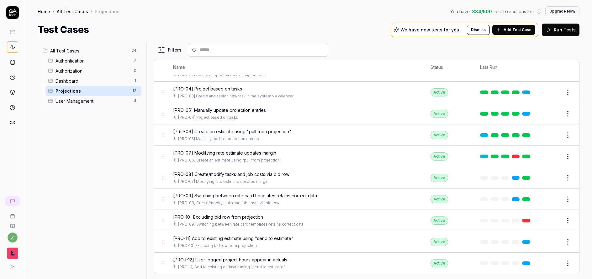
click at [266, 258] on span "[PROJ-12] User-logged project hours appear in actuals" at bounding box center [230, 259] width 114 height 7
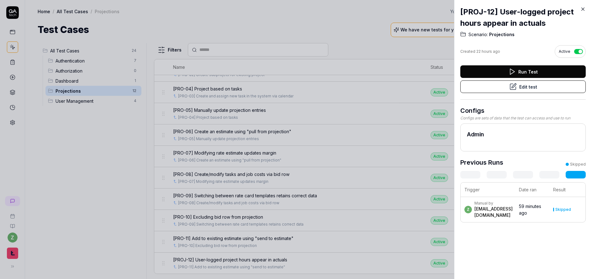
click at [512, 88] on icon at bounding box center [514, 85] width 4 height 4
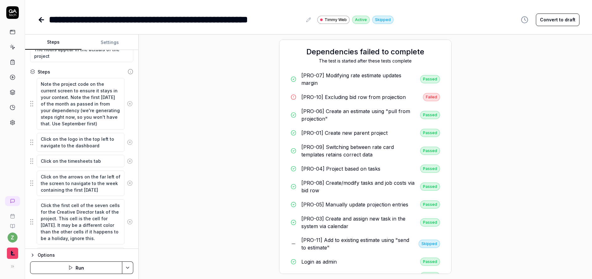
scroll to position [38, 0]
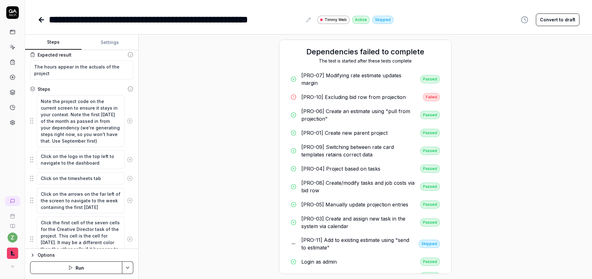
click at [348, 93] on div "[PRO-10] Excluding bid row from projection" at bounding box center [353, 97] width 104 height 8
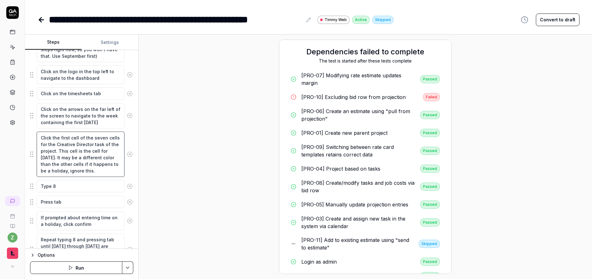
click at [97, 167] on textarea "Click the first cell of the seven cells for the Creative Director task of the p…" at bounding box center [81, 153] width 88 height 45
click at [84, 175] on textarea "Click the first cell of the seven cells for the Creative Director task of the p…" at bounding box center [81, 153] width 88 height 45
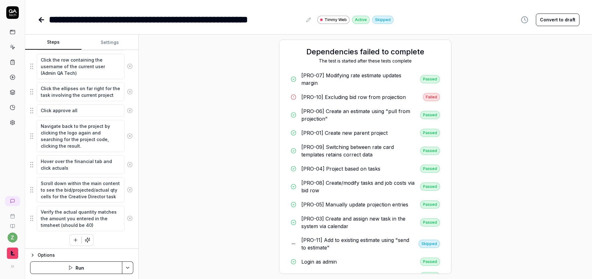
scroll to position [469, 0]
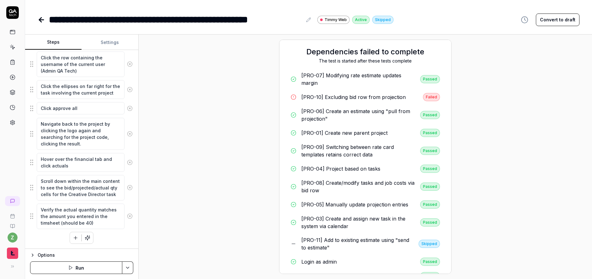
click at [73, 235] on icon "button" at bounding box center [76, 238] width 6 height 6
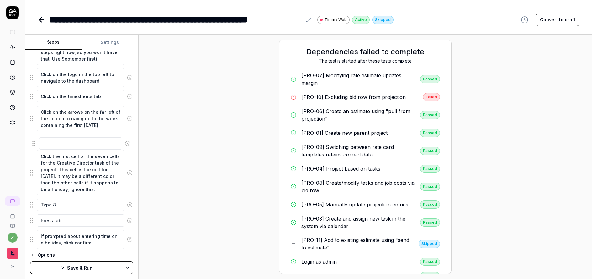
drag, startPoint x: 33, startPoint y: 223, endPoint x: 35, endPoint y: 144, distance: 79.1
click at [59, 144] on textarea at bounding box center [81, 140] width 88 height 12
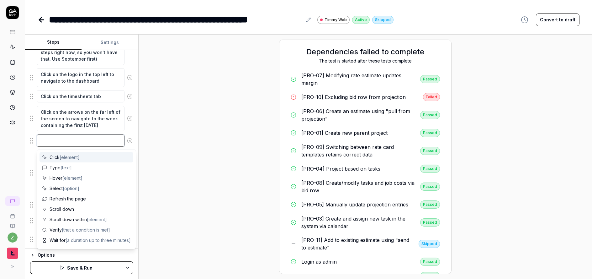
type textarea "*"
type textarea "ID"
type textarea "*"
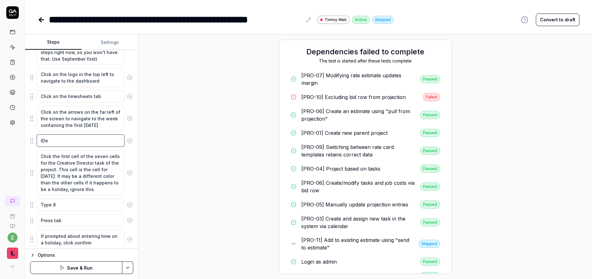
type textarea "IDen"
type textarea "*"
type textarea "IDenti"
type textarea "*"
type textarea "IDent"
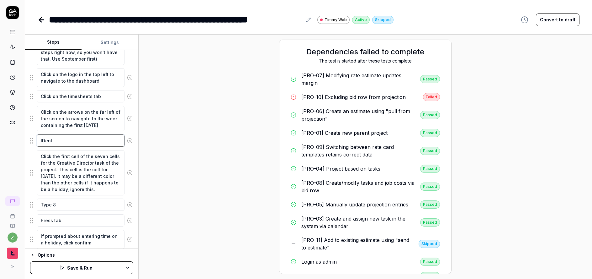
type textarea "*"
type textarea "IDen"
type textarea "*"
type textarea "IDe"
type textarea "*"
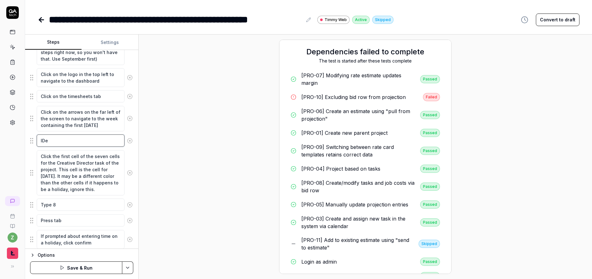
type textarea "ID"
type textarea "*"
type textarea "I"
type textarea "*"
type textarea "Id"
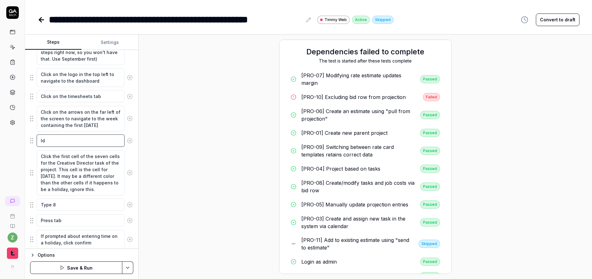
type textarea "*"
type textarea "Ide"
type textarea "*"
type textarea "Iden"
type textarea "*"
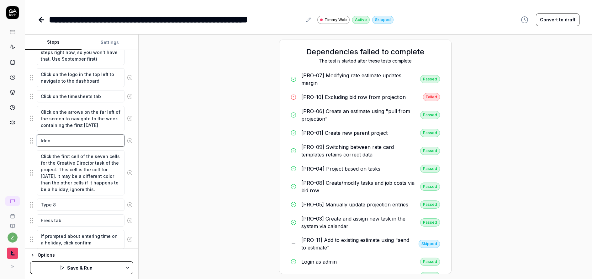
type textarea "Ident"
type textarea "*"
type textarea "Identi"
type textarea "*"
type textarea "Identif"
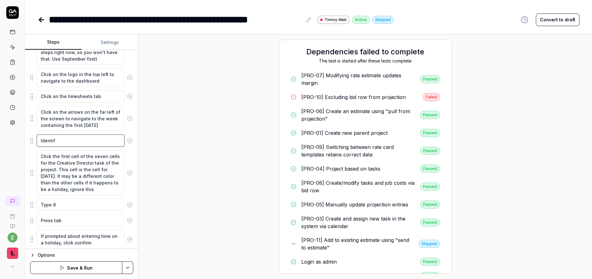
type textarea "*"
type textarea "Identify"
type textarea "*"
type textarea "Identify"
type textarea "*"
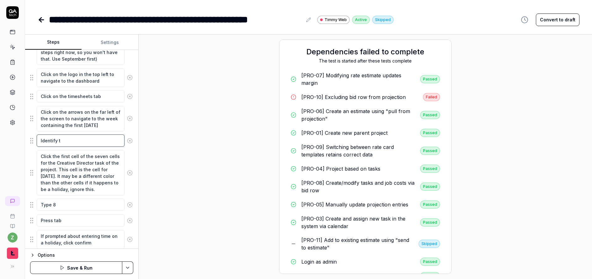
type textarea "Identify th"
type textarea "*"
type textarea "Identify the"
type textarea "*"
type textarea "Identify the"
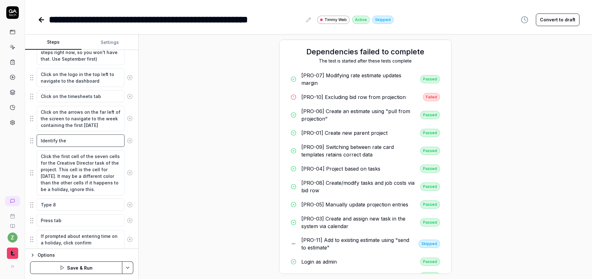
type textarea "*"
type textarea "Identify the c"
type textarea "*"
type textarea "Identify the cel"
type textarea "*"
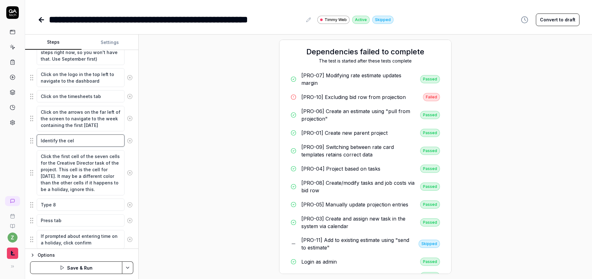
type textarea "Identify the cell"
type textarea "*"
type textarea "Identify the cell"
type textarea "*"
type textarea "Identify the cell th"
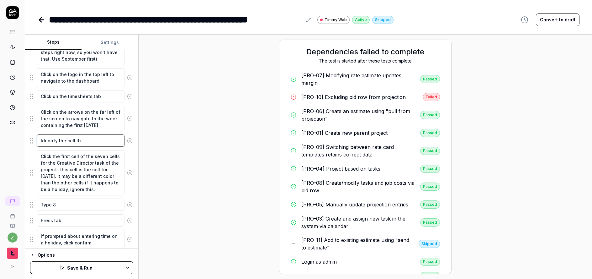
type textarea "*"
type textarea "Identify the cell tha"
type textarea "*"
type textarea "Identify the cell that"
type textarea "*"
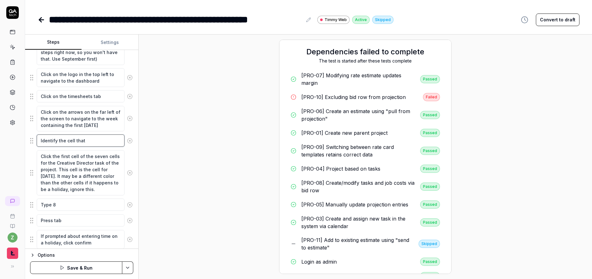
type textarea "Identify the cell that"
type textarea "*"
type textarea "Identify the cell that c"
type textarea "*"
type textarea "Identify the cell that cor"
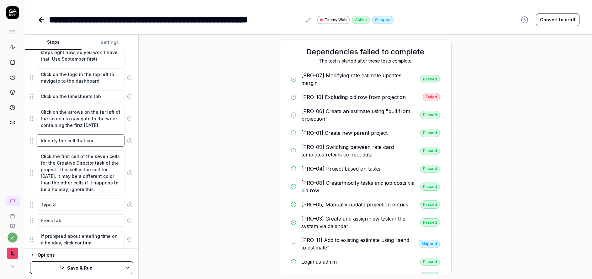
type textarea "*"
type textarea "Identify the cell that corr"
type textarea "*"
type textarea "Identify the cell that corre"
type textarea "*"
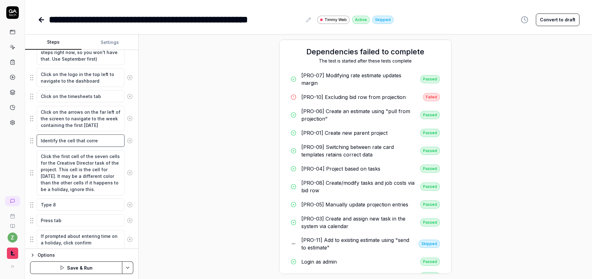
type textarea "Identify the cell that corres"
type textarea "*"
type textarea "Identify the cell that corresp"
type textarea "*"
type textarea "Identify the cell that correspo"
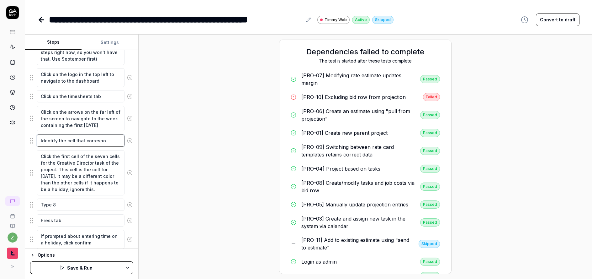
type textarea "*"
type textarea "Identify the cell that correspon"
type textarea "*"
type textarea "Identify the cell that correspond"
type textarea "*"
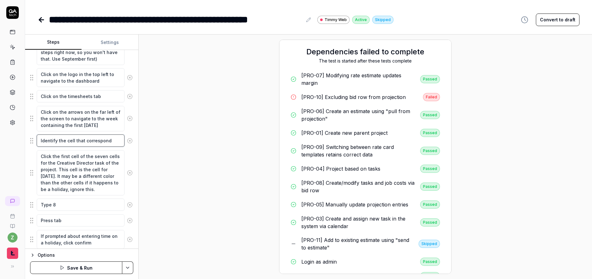
type textarea "Identify the cell that corresponds"
type textarea "*"
type textarea "Identify the cell that corresponds"
type textarea "*"
type textarea "Identify the cell that corresponds t"
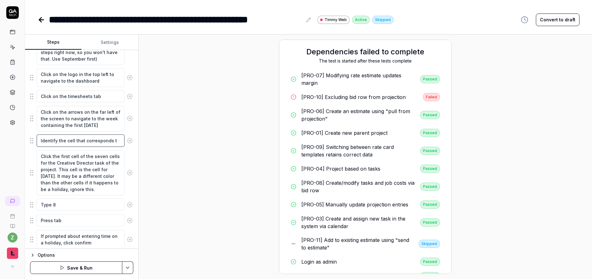
type textarea "*"
type textarea "Identify the cell that corresponds to"
type textarea "*"
type textarea "Identify the cell that corresponds to"
type textarea "*"
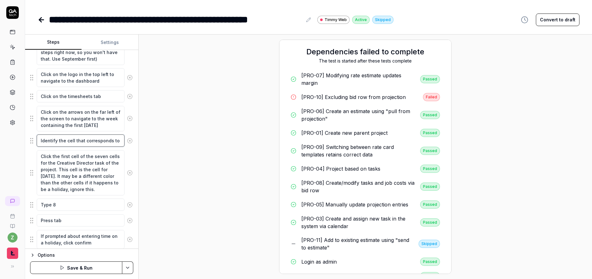
type textarea "Identify the cell that corresponds to M"
type textarea "*"
type textarea "Identify the cell that corresponds to Mo"
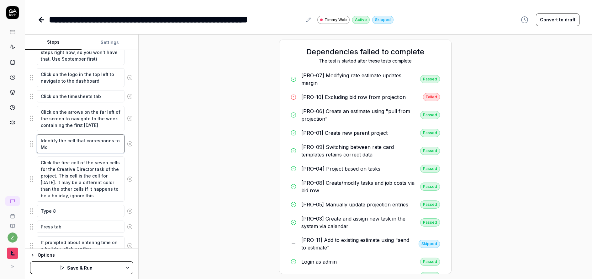
type textarea "*"
type textarea "Identify the cell that corresponds to Mon"
type textarea "*"
type textarea "Identify the cell that corresponds to Mond"
type textarea "*"
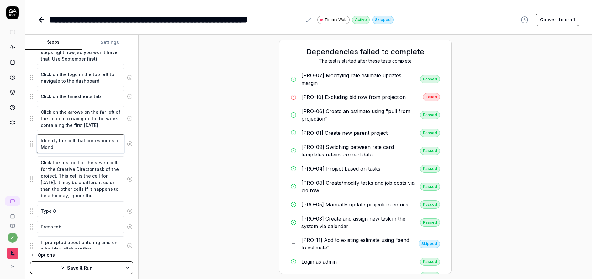
type textarea "Identify the cell that corresponds to Monda"
type textarea "*"
type textarea "Identify the cell that corresponds to Monday"
type textarea "*"
type textarea "Identify the cell that corresponds to Monday."
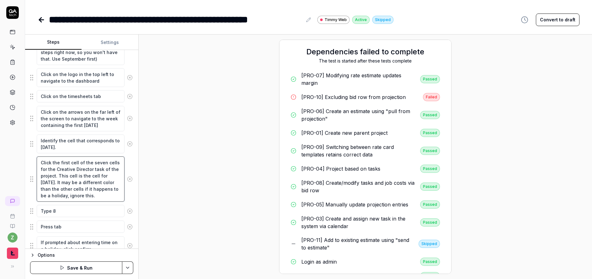
drag, startPoint x: 105, startPoint y: 195, endPoint x: 60, endPoint y: 182, distance: 47.0
click at [60, 182] on textarea "Click the first cell of the seven cells for the Creative Director task of the p…" at bounding box center [81, 178] width 88 height 45
type textarea "*"
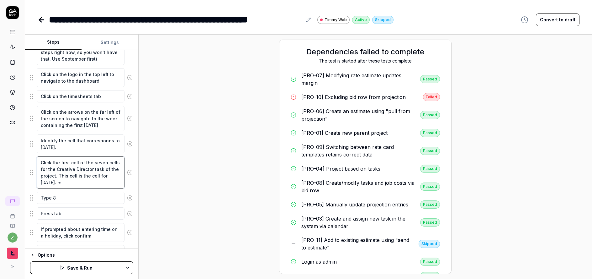
type textarea "Click the first cell of the seven cells for the Creative Director task of the p…"
click at [68, 147] on textarea "Identify the cell that corresponds to Monday." at bounding box center [81, 143] width 88 height 19
type textarea "*"
type textarea "Click the first cell of the seven cells for the Creative Director task of the p…"
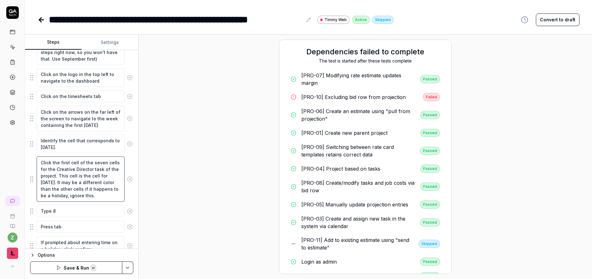
type textarea "*"
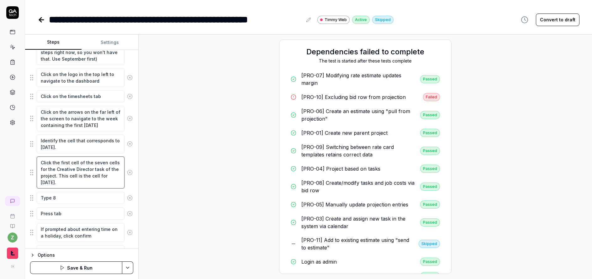
type textarea "Click the first cell of the seven cells for the Creative Director task of the p…"
click at [72, 149] on textarea "Identify the cell that corresponds to Monday." at bounding box center [81, 143] width 88 height 19
paste textarea "It may be a different color than the other cells if it happens to be a holiday,…"
type textarea "*"
type textarea "Identify the cell that corresponds to Monday.It may be a different color than t…"
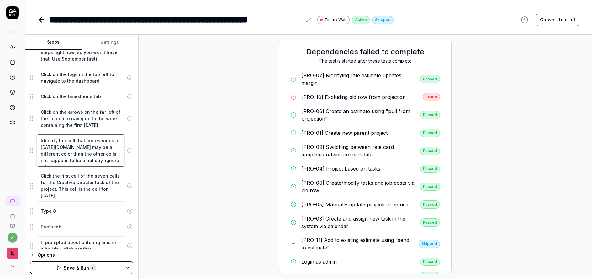
scroll to position [4, 0]
click at [65, 144] on textarea "Identify the cell that corresponds to Monday.It may be a different color than t…" at bounding box center [81, 150] width 88 height 32
click at [71, 144] on textarea "Identify the cell that corresponds to Monday.It may be a different color than t…" at bounding box center [81, 150] width 88 height 32
click at [64, 142] on textarea "Identify the cell that corresponds to Monday.It may be a different color than t…" at bounding box center [81, 150] width 88 height 32
type textarea "*"
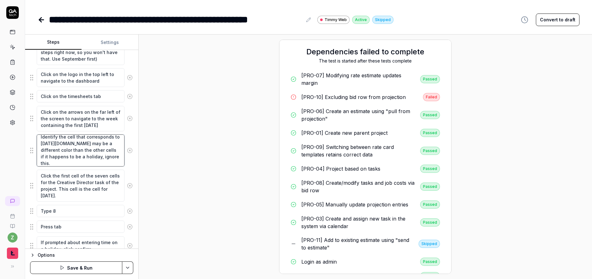
type textarea "Identify the cell that corresponds to Monday. It may be a different color than …"
click at [77, 162] on textarea "Identify the cell that corresponds to Monday. It may be a different color than …" at bounding box center [81, 150] width 88 height 32
type textarea "*"
type textarea "Identify the cell that corresponds to Monday. It may be a different color than …"
type textarea "*"
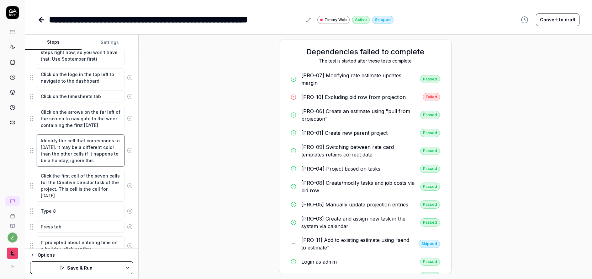
type textarea "Identify the cell that corresponds to Monday. It may be a different color than …"
type textarea "*"
type textarea "Identify the cell that corresponds to Monday. It may be a different color than …"
type textarea "*"
type textarea "Identify the cell that corresponds to Monday. It may be a different color than …"
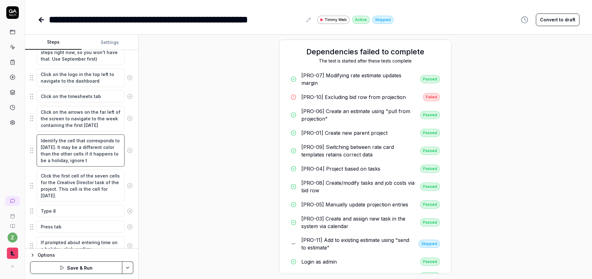
type textarea "*"
type textarea "Identify the cell that corresponds to Monday. It may be a different color than …"
type textarea "*"
type textarea "Identify the cell that corresponds to Monday. It may be a different color than …"
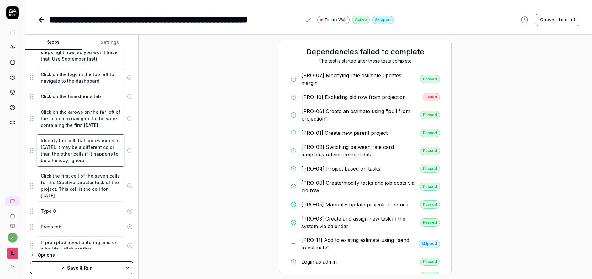
type textarea "*"
type textarea "Identify the cell that corresponds to Monday. It may be a different color than …"
type textarea "*"
type textarea "Identify the cell that corresponds to Monday. It may be a different color than …"
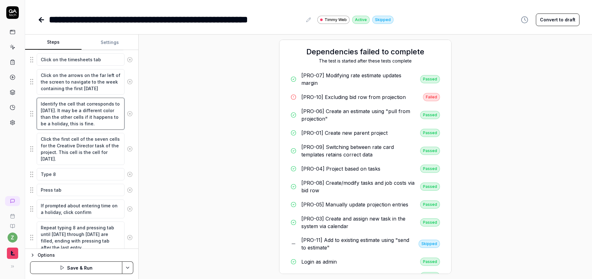
scroll to position [157, 0]
click at [80, 155] on textarea "Click the first cell of the seven cells for the Creative Director task of the p…" at bounding box center [81, 148] width 88 height 32
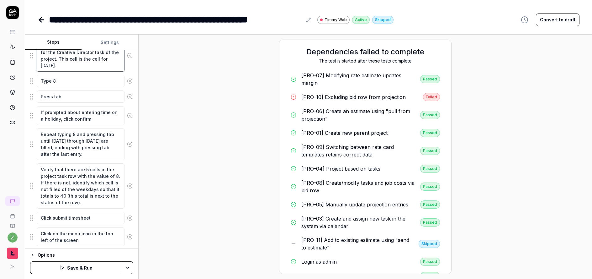
scroll to position [270, 0]
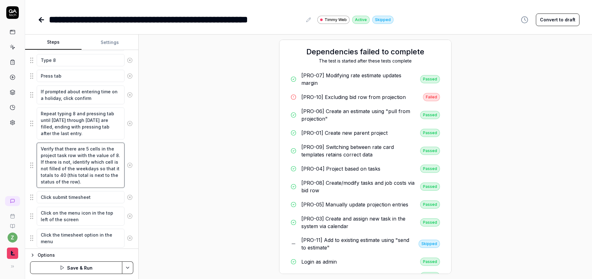
drag, startPoint x: 87, startPoint y: 183, endPoint x: 40, endPoint y: 163, distance: 51.9
click at [40, 163] on textarea "Verify that there are 5 cells in the project task row with the value of 8. If t…" at bounding box center [81, 164] width 88 height 45
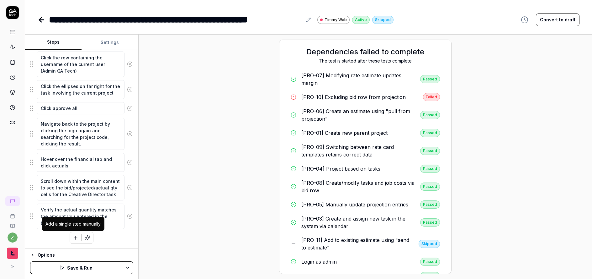
click at [76, 236] on icon "button" at bounding box center [76, 237] width 0 height 3
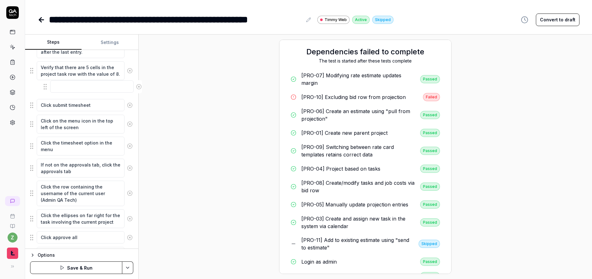
scroll to position [347, 0]
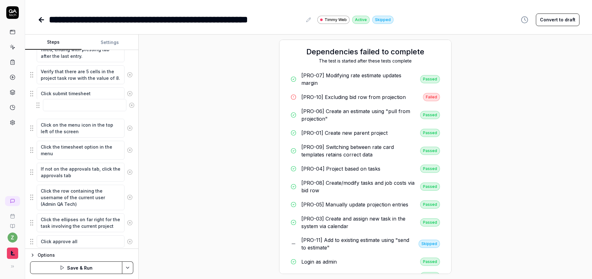
drag, startPoint x: 33, startPoint y: 221, endPoint x: 37, endPoint y: 93, distance: 128.0
click at [37, 93] on fieldset "Note the project code on the current screen to ensure it stays in your context.…" at bounding box center [81, 73] width 103 height 577
click at [56, 98] on textarea at bounding box center [81, 93] width 88 height 12
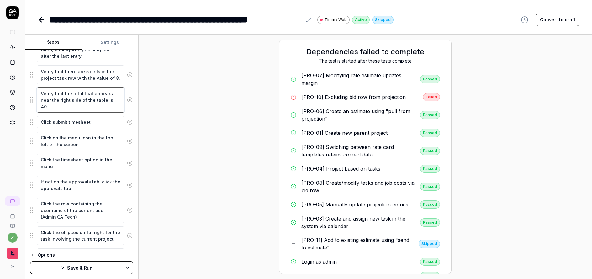
click at [72, 94] on textarea "Verify that the total that appears near the right side of the table is 40." at bounding box center [81, 99] width 88 height 25
click at [85, 109] on textarea "Verify that the hourly total that appears near the right side of the table is 4…" at bounding box center [81, 99] width 88 height 25
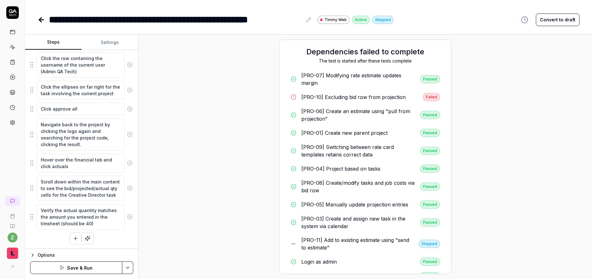
scroll to position [493, 0]
click at [129, 267] on html "**********" at bounding box center [296, 139] width 592 height 279
click at [88, 223] on div "Save" at bounding box center [96, 224] width 80 height 14
click at [90, 270] on button "Run" at bounding box center [76, 267] width 92 height 13
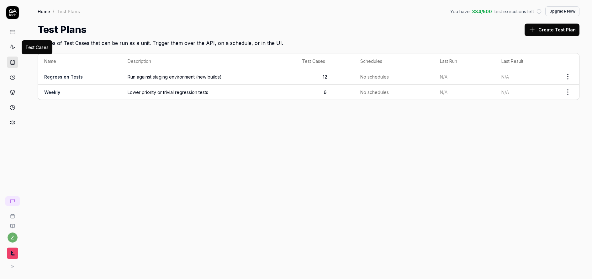
click at [13, 48] on icon at bounding box center [13, 47] width 3 height 3
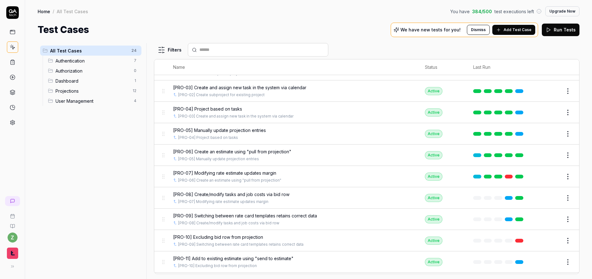
scroll to position [221, 0]
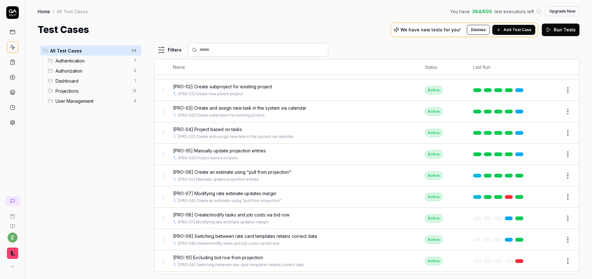
click at [229, 128] on span "[PRO-04] Project based on tasks" at bounding box center [207, 129] width 69 height 7
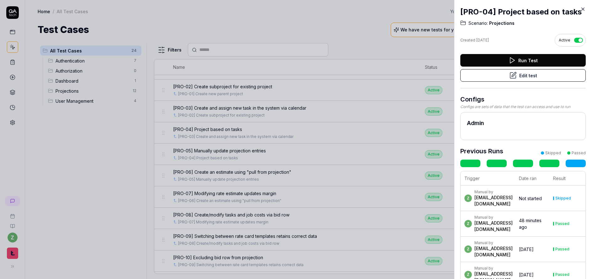
click at [513, 76] on icon at bounding box center [513, 76] width 8 height 8
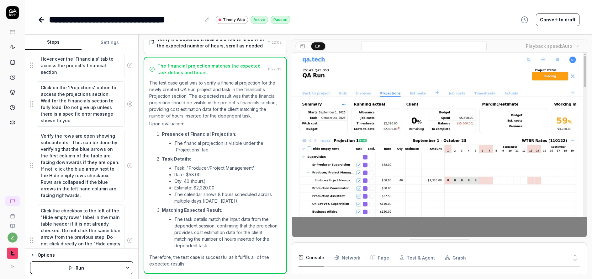
scroll to position [143, 0]
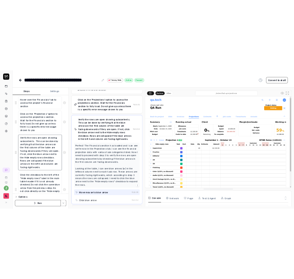
scroll to position [41, 0]
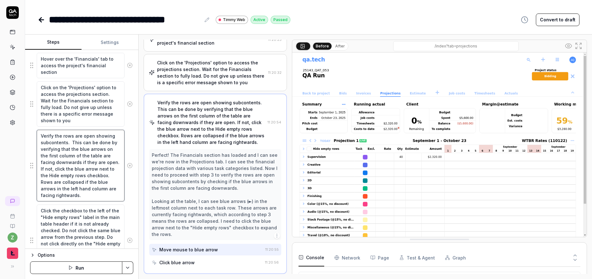
drag, startPoint x: 87, startPoint y: 196, endPoint x: 33, endPoint y: 132, distance: 83.3
click at [33, 132] on div "Verify the rows are open showing subcontents. This can be done by verifying tha…" at bounding box center [81, 165] width 103 height 72
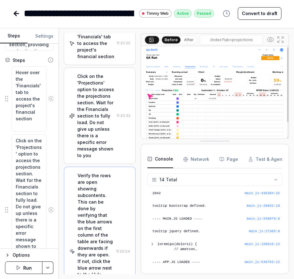
scroll to position [51, 0]
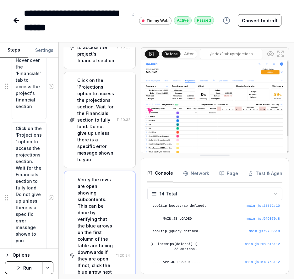
type textarea "*"
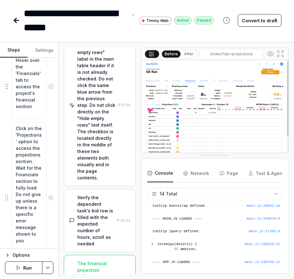
scroll to position [681, 0]
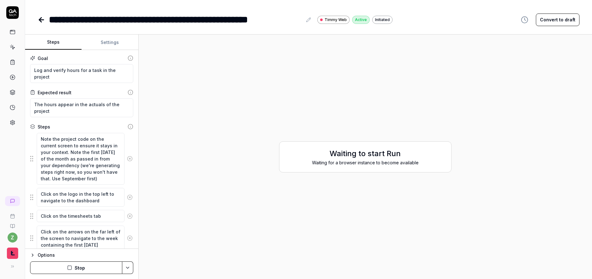
type textarea "*"
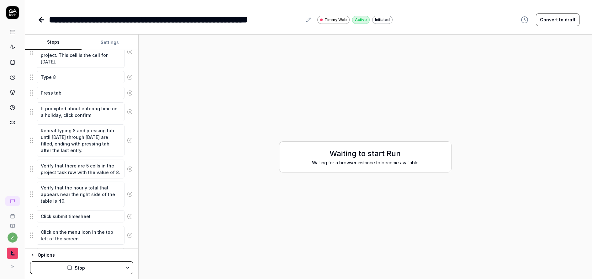
scroll to position [493, 0]
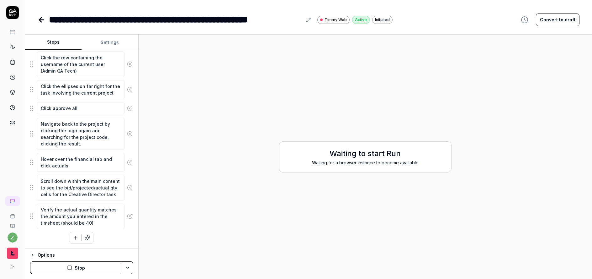
click at [93, 268] on button "Stop" at bounding box center [76, 267] width 92 height 13
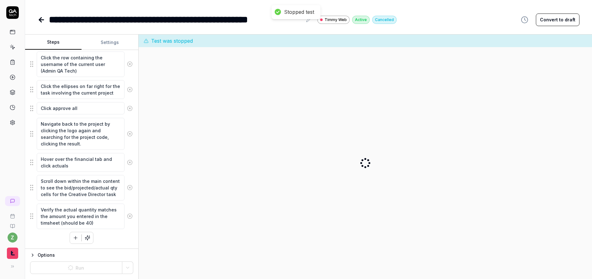
type textarea "*"
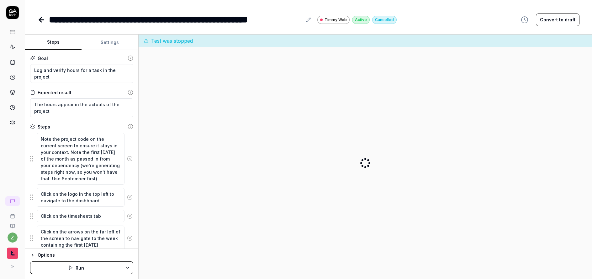
scroll to position [6, 0]
type textarea "*"
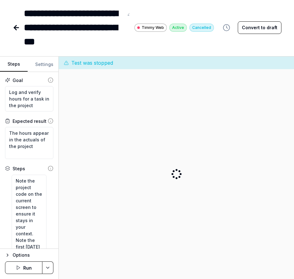
type textarea "*"
click at [265, 26] on button "Convert to draft" at bounding box center [259, 27] width 44 height 13
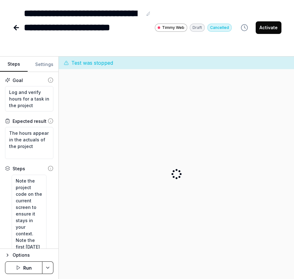
click at [277, 30] on button "Activate" at bounding box center [268, 27] width 26 height 13
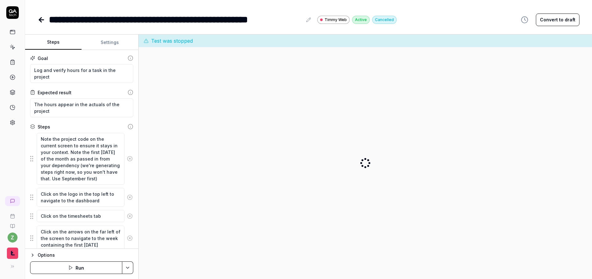
click at [15, 49] on icon at bounding box center [13, 47] width 6 height 6
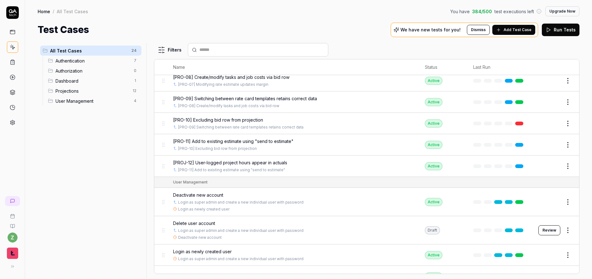
scroll to position [371, 0]
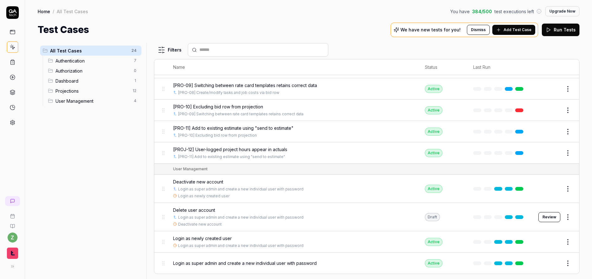
click at [242, 148] on span "[PROJ-12] User-logged project hours appear in actuals" at bounding box center [230, 149] width 114 height 7
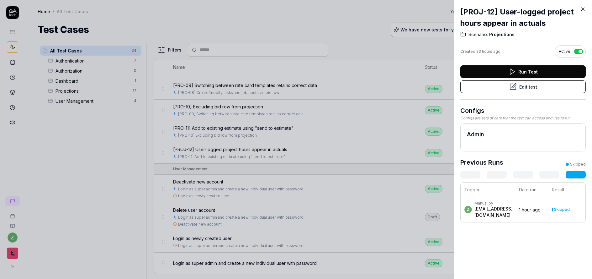
click at [293, 85] on button "Edit test" at bounding box center [522, 86] width 125 height 13
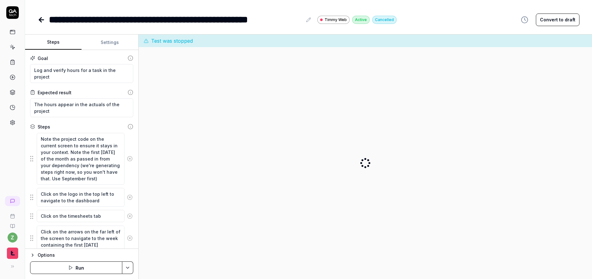
click at [129, 268] on html "**********" at bounding box center [296, 139] width 592 height 279
click at [102, 266] on button "Run" at bounding box center [76, 267] width 92 height 13
type textarea "*"
click at [79, 268] on button "Run" at bounding box center [76, 267] width 92 height 13
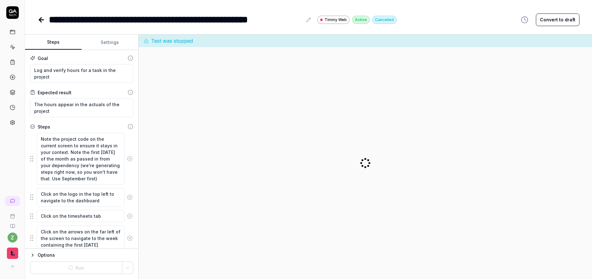
click at [51, 253] on div "Options" at bounding box center [86, 255] width 96 height 8
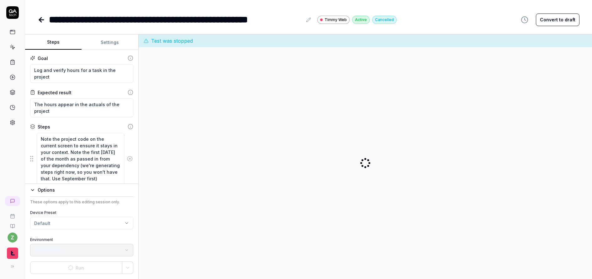
type textarea "*"
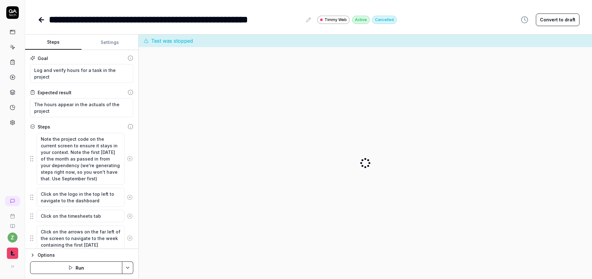
type textarea "*"
click at [41, 20] on icon at bounding box center [41, 20] width 4 height 0
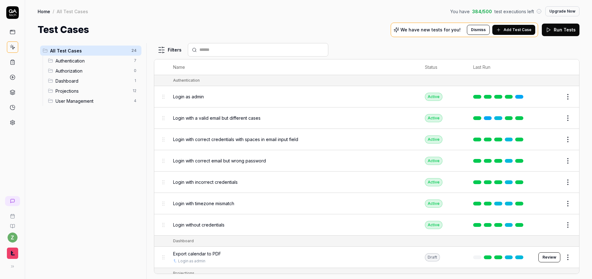
click at [515, 29] on span "Add Test Case" at bounding box center [518, 30] width 28 height 6
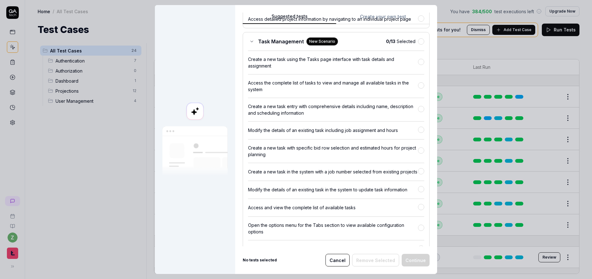
scroll to position [2123, 0]
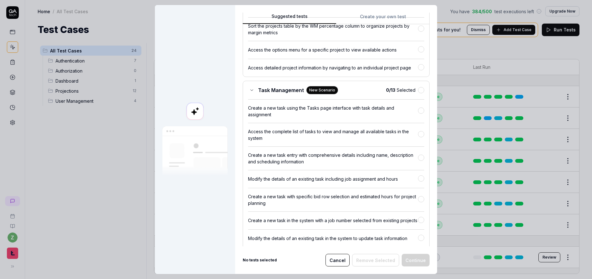
click at [341, 259] on button "Cancel" at bounding box center [338, 259] width 24 height 13
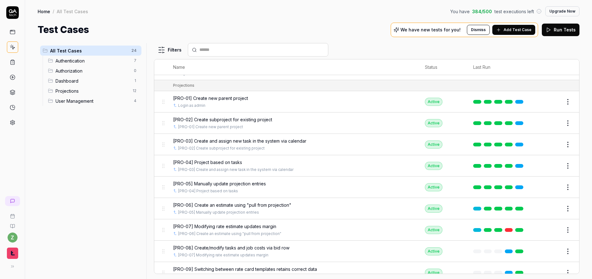
scroll to position [371, 0]
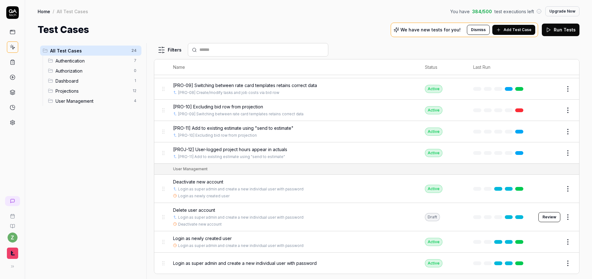
click at [267, 265] on span "Login as super admin and create a new individual user with password" at bounding box center [245, 262] width 144 height 7
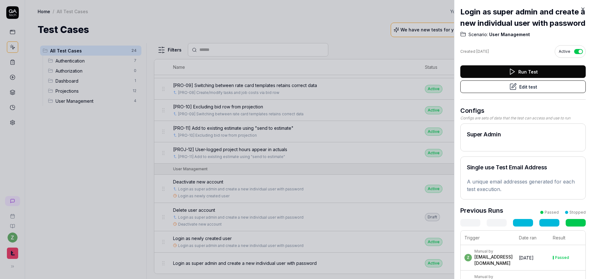
click at [344, 133] on div at bounding box center [296, 139] width 592 height 279
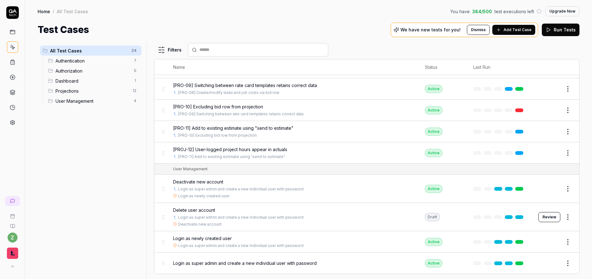
click at [548, 264] on button "Edit" at bounding box center [552, 263] width 15 height 10
click at [551, 242] on button "Edit" at bounding box center [552, 241] width 15 height 10
click at [561, 213] on body "z Home / All Test Cases You have 384 / 500 test executions left Upgrade Now Hom…" at bounding box center [296, 139] width 592 height 279
click at [529, 193] on div "Delete" at bounding box center [537, 190] width 60 height 14
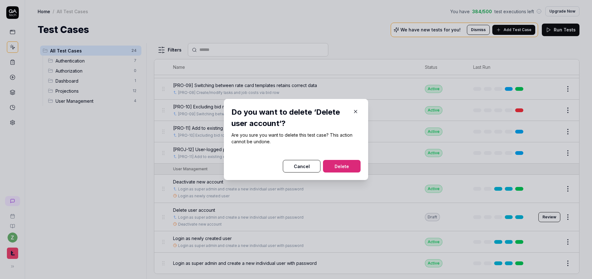
click at [341, 167] on button "Delete" at bounding box center [342, 166] width 38 height 13
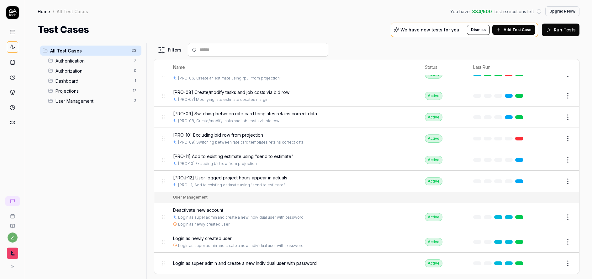
scroll to position [343, 0]
click at [550, 217] on button "Edit" at bounding box center [552, 217] width 15 height 10
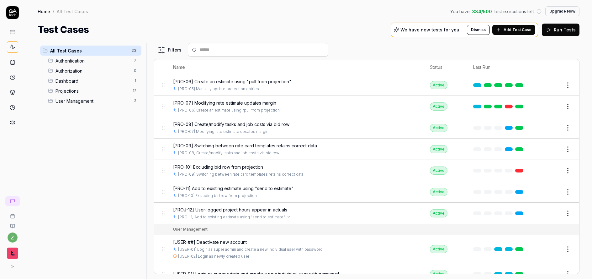
scroll to position [305, 0]
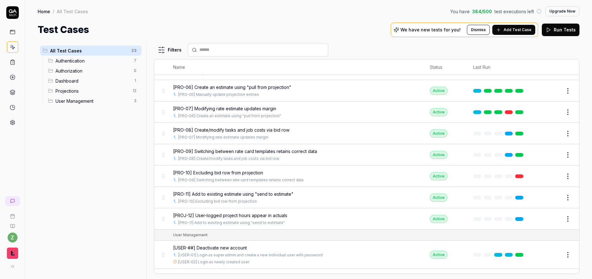
click at [80, 82] on span "Dashboard" at bounding box center [93, 80] width 75 height 7
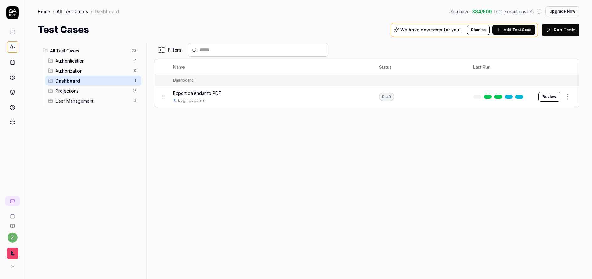
click at [79, 100] on span "User Management" at bounding box center [93, 101] width 75 height 7
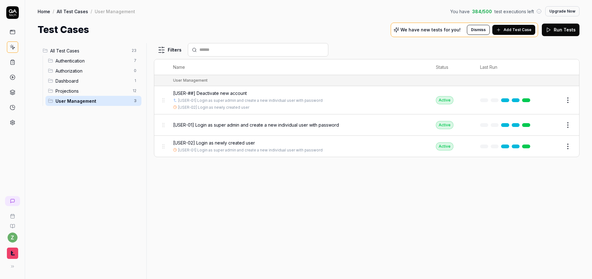
click at [80, 58] on span "Authentication" at bounding box center [93, 60] width 75 height 7
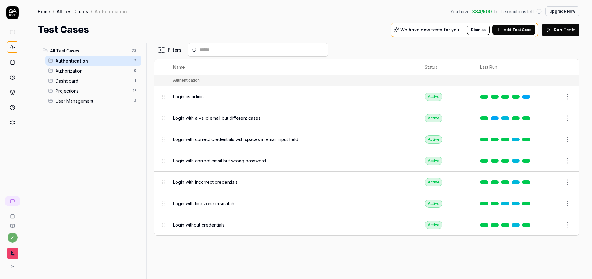
click at [85, 67] on span "Authorization" at bounding box center [93, 70] width 75 height 7
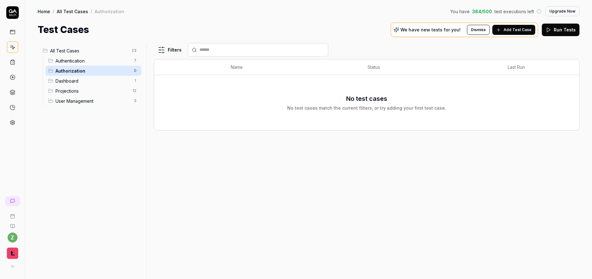
click at [78, 59] on span "Authentication" at bounding box center [93, 60] width 75 height 7
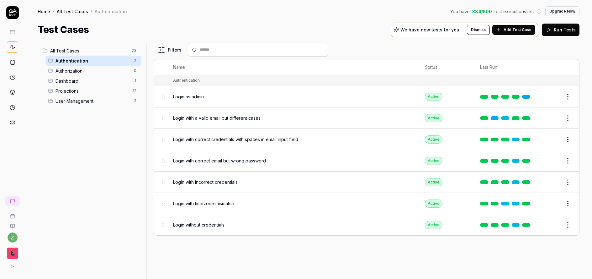
click at [80, 79] on span "Dashboard" at bounding box center [93, 80] width 75 height 7
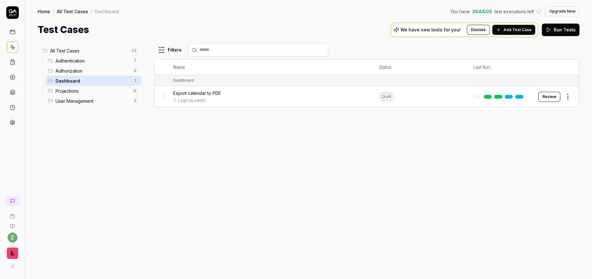
click at [80, 102] on span "User Management" at bounding box center [93, 101] width 75 height 7
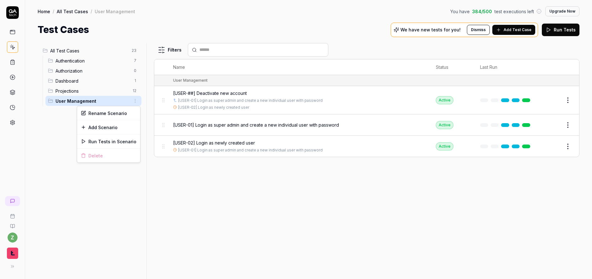
click at [138, 102] on html "z Home / All Test Cases / User Management You have 384 / 500 test executions le…" at bounding box center [296, 139] width 592 height 279
click at [64, 128] on html "z Home / All Test Cases / User Management You have 384 / 500 test executions le…" at bounding box center [296, 139] width 592 height 279
click at [88, 63] on span "Authentication" at bounding box center [93, 60] width 75 height 7
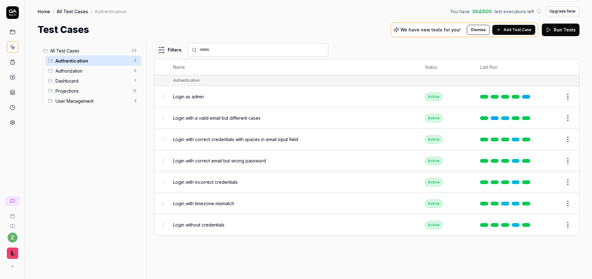
click at [78, 49] on span "All Test Cases" at bounding box center [89, 50] width 78 height 7
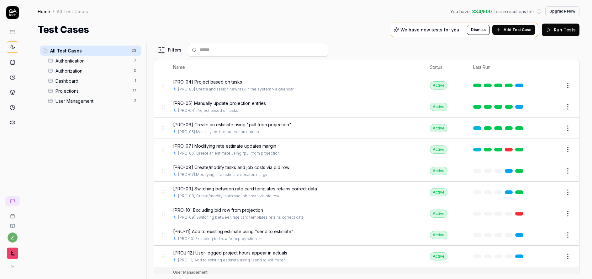
scroll to position [268, 0]
click at [136, 50] on html "z Home / All Test Cases You have 384 / 500 test executions left Upgrade Now Hom…" at bounding box center [296, 139] width 592 height 279
click at [115, 65] on div "Add Scenario" at bounding box center [113, 63] width 50 height 14
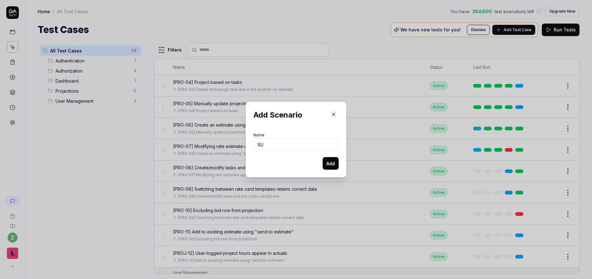
type input "S"
type input "Subprojects"
click at [333, 163] on button "Add" at bounding box center [331, 163] width 16 height 13
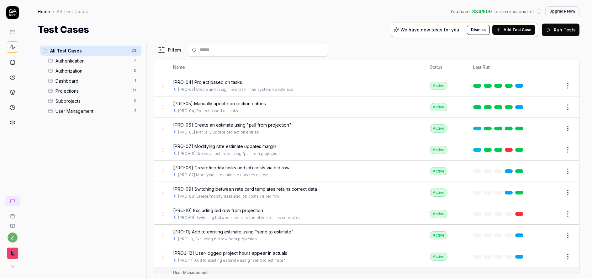
click at [76, 102] on span "Subprojects" at bounding box center [93, 101] width 75 height 7
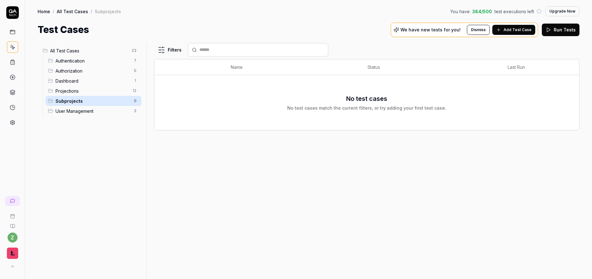
click at [81, 50] on span "All Test Cases" at bounding box center [89, 50] width 78 height 7
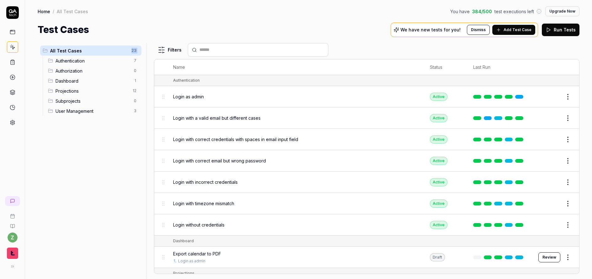
click at [81, 50] on span "All Test Cases" at bounding box center [88, 50] width 77 height 7
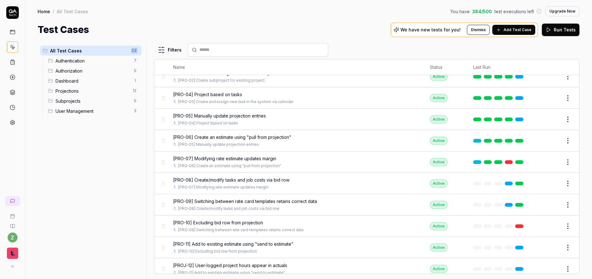
scroll to position [188, 0]
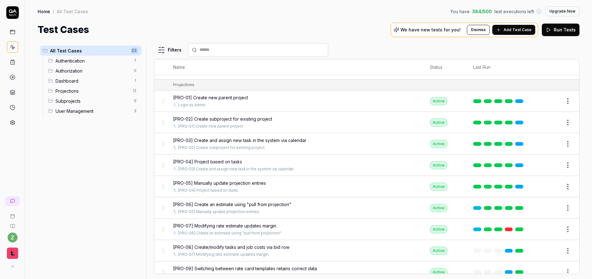
click at [565, 100] on html "z Home / All Test Cases You have 384 / 500 test executions left Upgrade Now Hom…" at bounding box center [296, 139] width 592 height 279
click at [567, 101] on html "z Home / All Test Cases You have 384 / 500 test executions left Upgrade Now Hom…" at bounding box center [296, 139] width 592 height 279
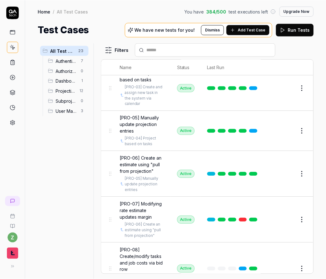
scroll to position [372, 0]
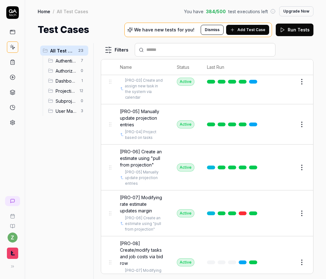
click at [13, 264] on icon at bounding box center [12, 265] width 5 height 5
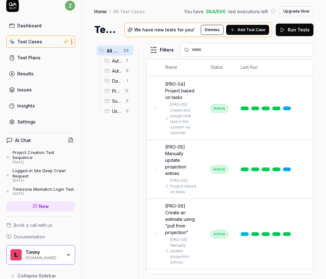
scroll to position [21, 0]
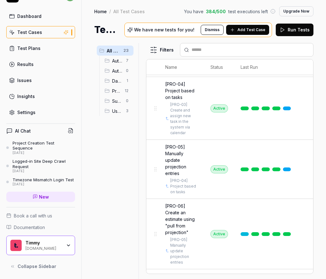
click at [30, 93] on div "Insights" at bounding box center [26, 96] width 18 height 7
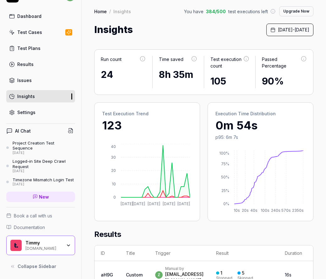
click at [33, 77] on link "Issues" at bounding box center [40, 80] width 69 height 12
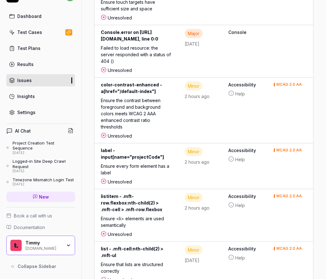
scroll to position [455, 0]
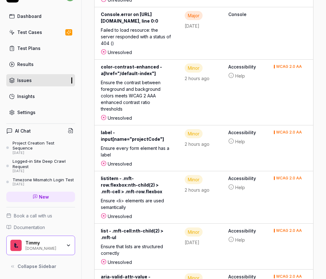
click at [32, 109] on div "Settings" at bounding box center [26, 112] width 18 height 7
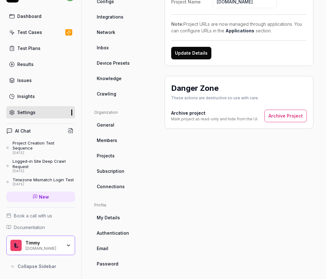
scroll to position [97, 0]
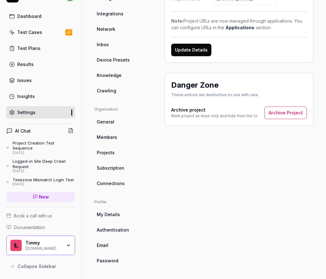
click at [110, 216] on span "My Details" at bounding box center [108, 214] width 23 height 7
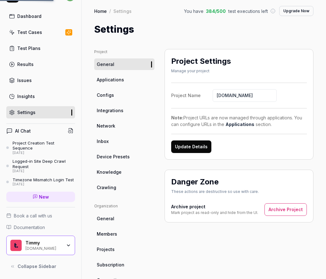
scroll to position [0, 0]
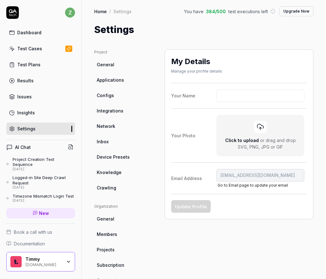
click at [105, 122] on link "Network" at bounding box center [124, 126] width 60 height 12
click at [107, 123] on span "Network" at bounding box center [106, 126] width 19 height 7
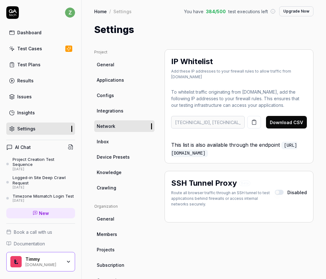
click at [108, 109] on span "Integrations" at bounding box center [110, 110] width 27 height 7
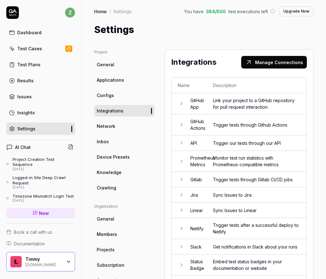
click at [28, 33] on div "Dashboard" at bounding box center [29, 32] width 24 height 7
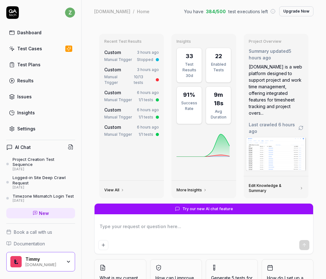
click at [28, 66] on div "Test Plans" at bounding box center [28, 64] width 23 height 7
type textarea "*"
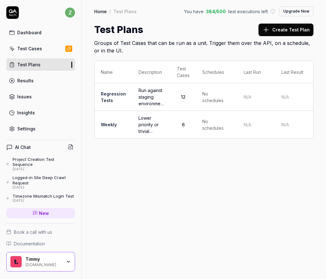
click at [322, 58] on div "Name Description Test Cases Schedules Last Run Last Result Regression Tests Run…" at bounding box center [204, 102] width 244 height 97
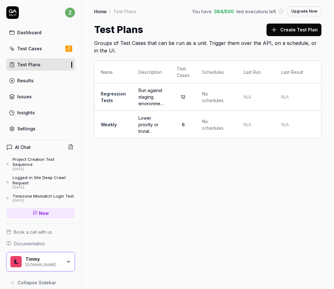
click at [114, 92] on link "Regression Tests" at bounding box center [113, 97] width 25 height 12
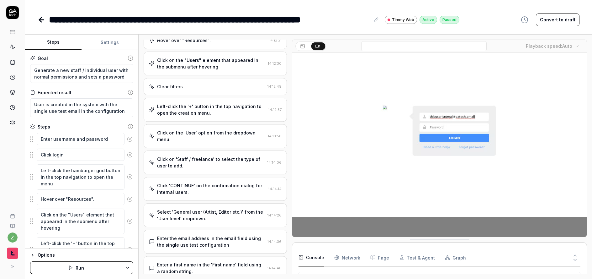
scroll to position [137, 0]
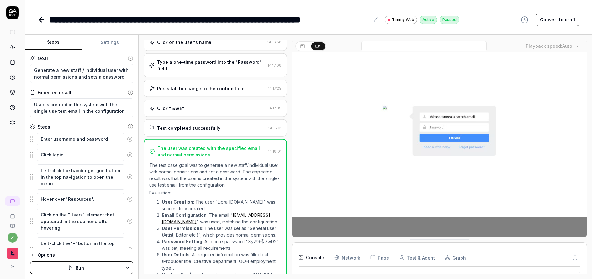
type textarea "*"
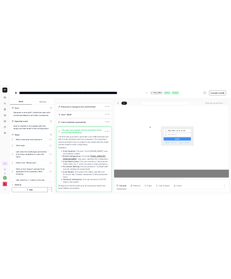
scroll to position [628, 0]
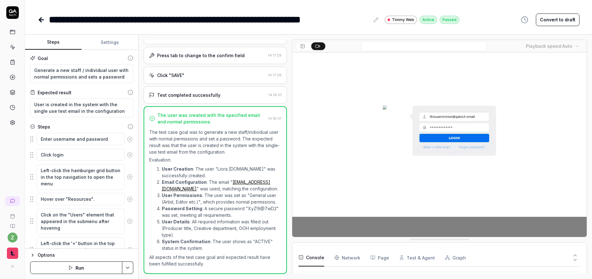
click at [378, 20] on icon at bounding box center [376, 19] width 5 height 5
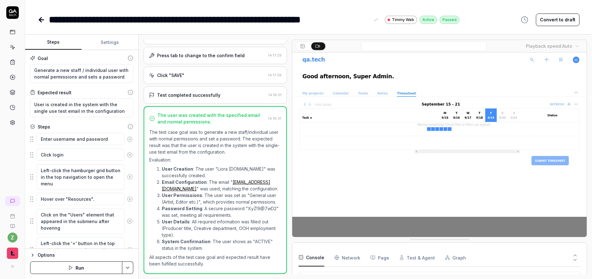
click at [51, 20] on div "**********" at bounding box center [209, 20] width 321 height 14
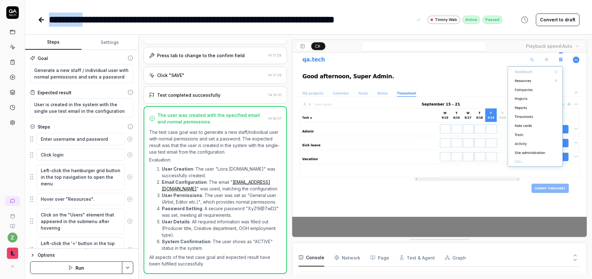
drag, startPoint x: 86, startPoint y: 17, endPoint x: 47, endPoint y: 15, distance: 39.3
click at [17, 17] on div "**********" at bounding box center [296, 139] width 592 height 279
copy div "*********"
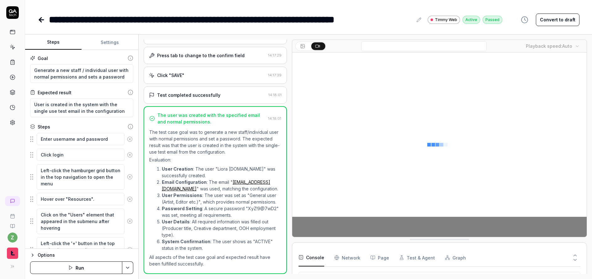
click at [420, 19] on icon at bounding box center [419, 19] width 5 height 5
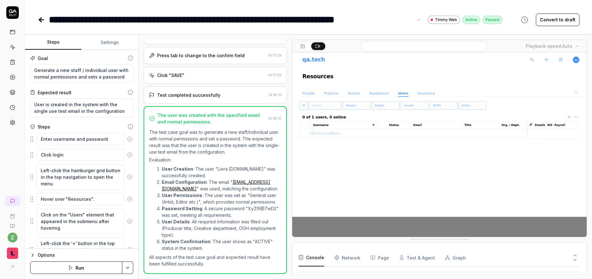
click at [81, 19] on div "**********" at bounding box center [231, 20] width 364 height 14
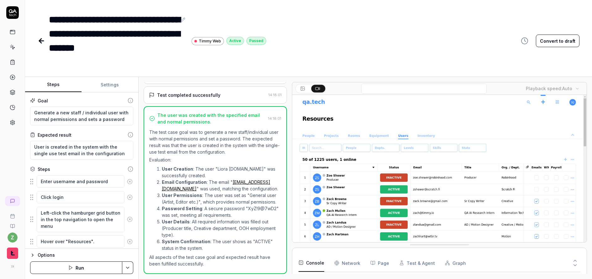
scroll to position [211, 0]
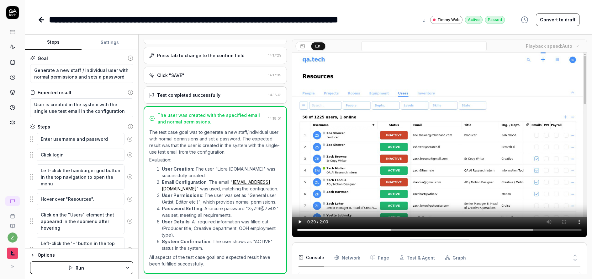
type textarea "*"
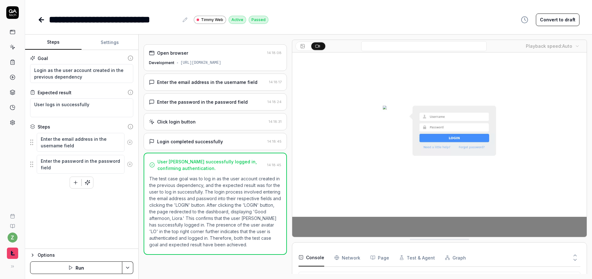
scroll to position [50, 0]
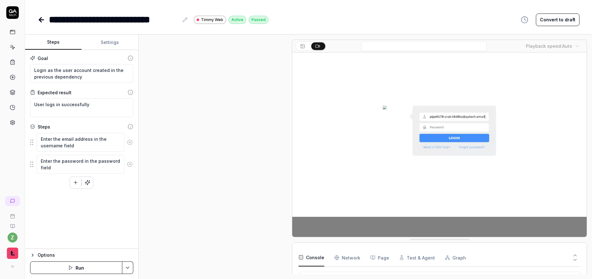
type textarea "*"
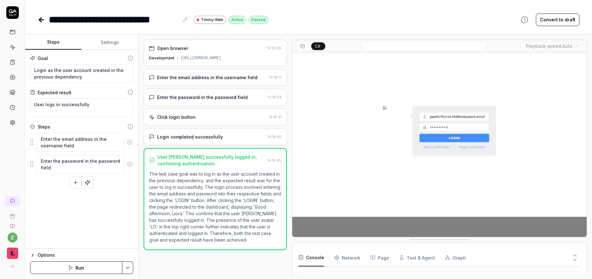
click at [182, 19] on button at bounding box center [185, 20] width 8 height 8
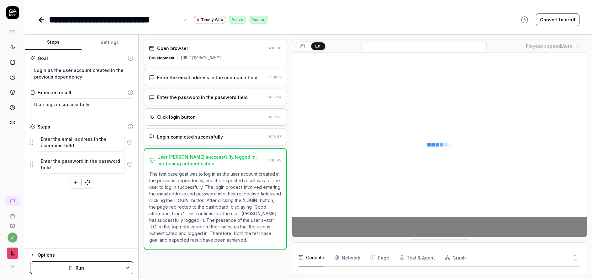
click at [50, 24] on div "**********" at bounding box center [114, 20] width 130 height 14
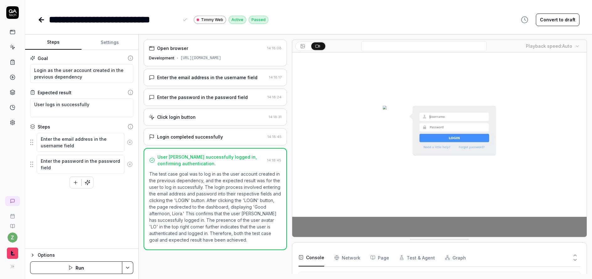
paste div
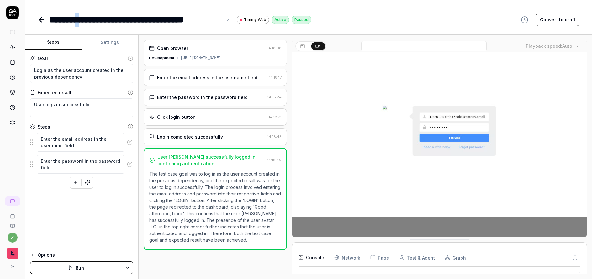
click at [86, 19] on div "**********" at bounding box center [135, 20] width 173 height 14
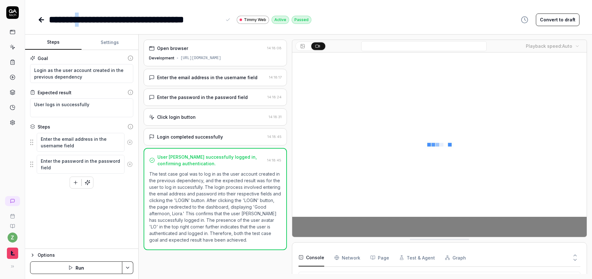
click at [86, 19] on div "**********" at bounding box center [135, 20] width 173 height 14
drag, startPoint x: 87, startPoint y: 20, endPoint x: 84, endPoint y: 20, distance: 3.5
click at [84, 20] on div "**********" at bounding box center [135, 20] width 173 height 14
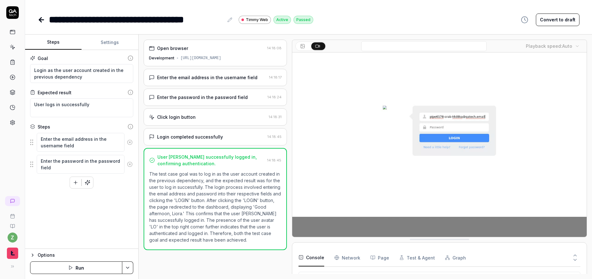
click at [229, 20] on icon at bounding box center [229, 19] width 5 height 5
click at [85, 15] on div "**********" at bounding box center [136, 20] width 175 height 14
click at [17, 12] on icon at bounding box center [12, 12] width 13 height 13
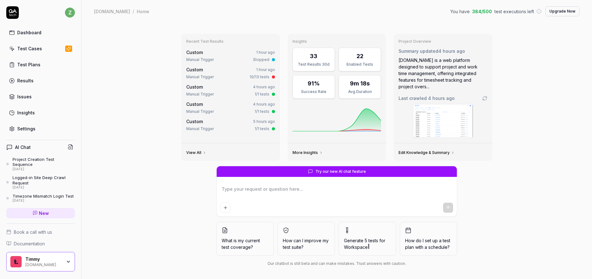
type textarea "*"
click at [30, 32] on div "Dashboard" at bounding box center [29, 32] width 24 height 7
click at [32, 48] on div "Test Cases" at bounding box center [29, 48] width 25 height 7
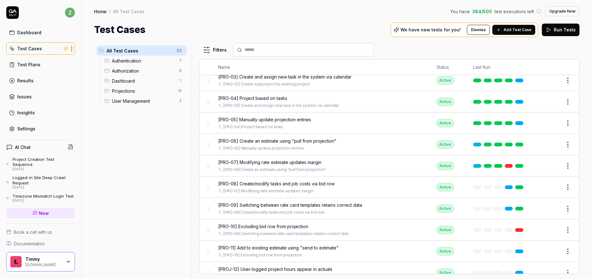
scroll to position [226, 0]
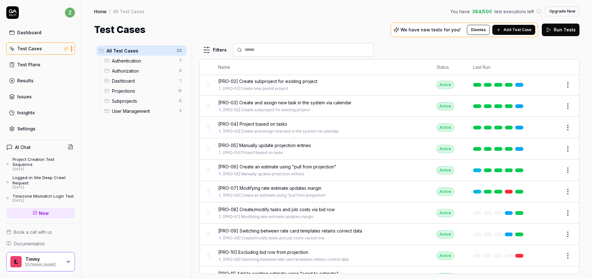
click at [33, 127] on div "Settings" at bounding box center [26, 128] width 18 height 7
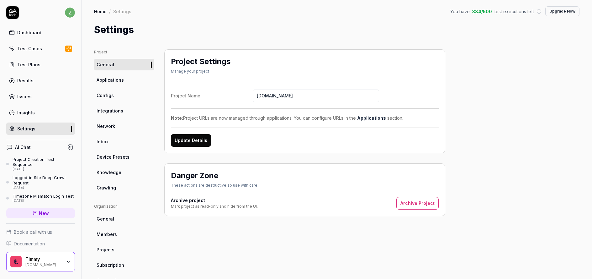
click at [103, 102] on ul "Project General Applications Configs Integrations Network Inbox Device Presets …" at bounding box center [124, 121] width 60 height 144
click at [107, 97] on span "Configs" at bounding box center [105, 95] width 17 height 7
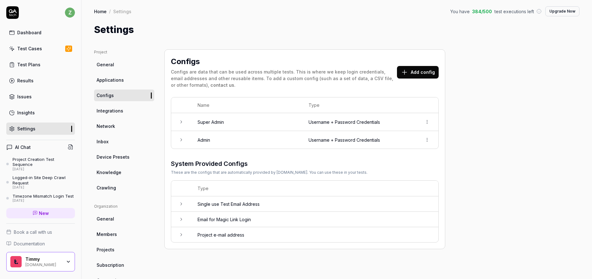
click at [183, 136] on td at bounding box center [181, 140] width 20 height 18
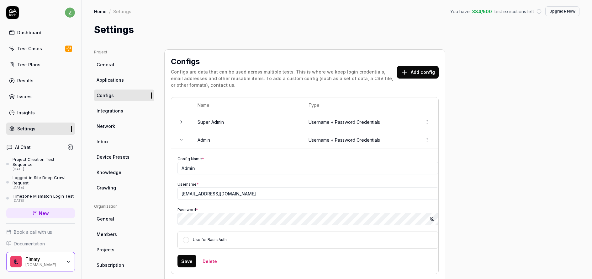
click at [181, 119] on td at bounding box center [181, 122] width 20 height 18
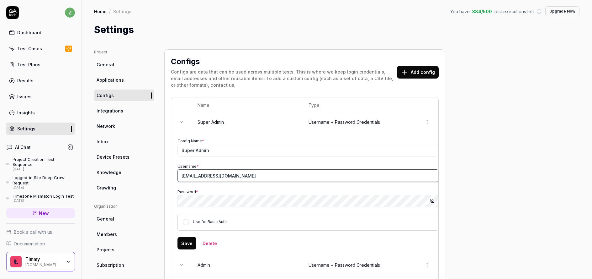
drag, startPoint x: 251, startPoint y: 177, endPoint x: 160, endPoint y: 176, distance: 91.0
click at [160, 176] on div "Project General Applications Configs Integrations Network Inbox Device Presets …" at bounding box center [337, 273] width 486 height 449
click at [428, 69] on button "Add config" at bounding box center [418, 72] width 42 height 13
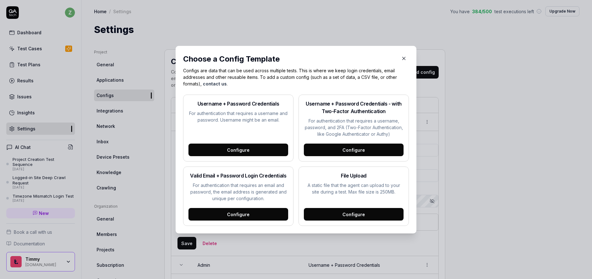
click at [241, 147] on div "Configure" at bounding box center [239, 149] width 100 height 13
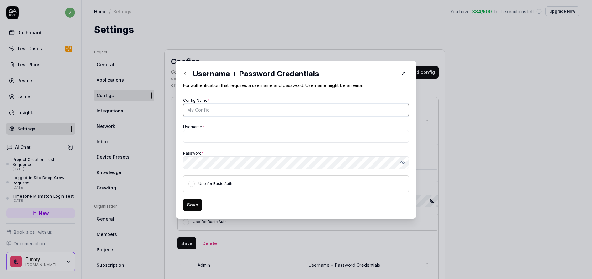
click at [229, 114] on input "Config Name *" at bounding box center [296, 110] width 226 height 13
type input "Project Manager"
click at [215, 143] on div "Config Name * Project Manager Username * Password * Show password Use for Basic…" at bounding box center [296, 144] width 226 height 96
click at [222, 137] on input "Username *" at bounding box center [296, 136] width 226 height 13
click at [302, 201] on div "Save" at bounding box center [296, 204] width 226 height 13
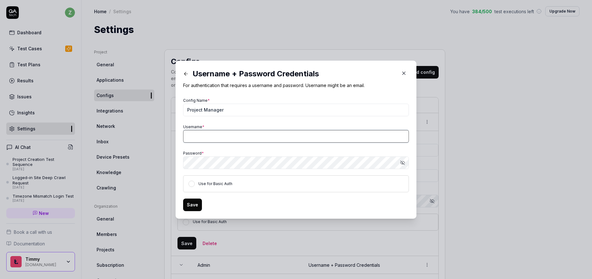
click at [201, 138] on input "Username *" at bounding box center [296, 136] width 226 height 13
paste input "qatech1-generic-1758745414339@timmy.io"
type input "qatech1-generic-1758745414339@timmy.io"
click at [405, 162] on button "Show password" at bounding box center [402, 162] width 13 height 13
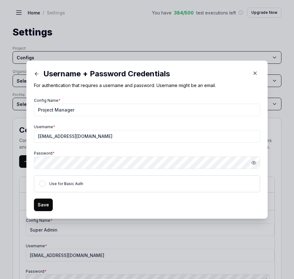
click at [43, 205] on button "Save" at bounding box center [43, 204] width 19 height 13
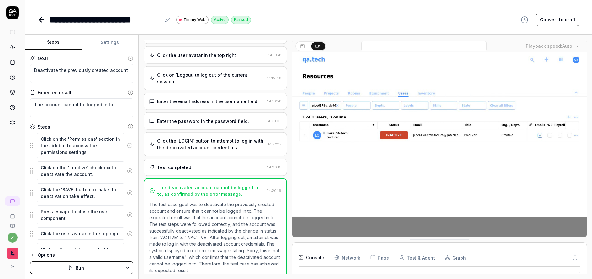
scroll to position [129, 0]
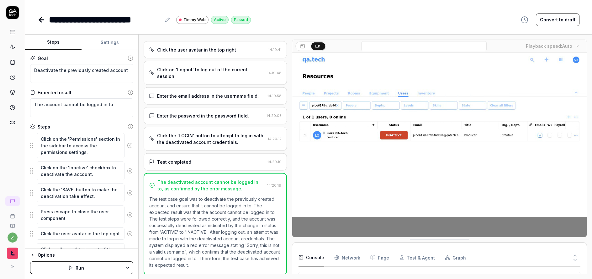
type textarea "*"
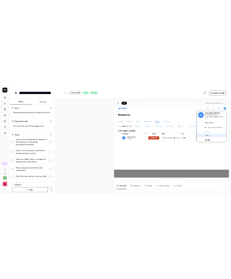
scroll to position [128, 0]
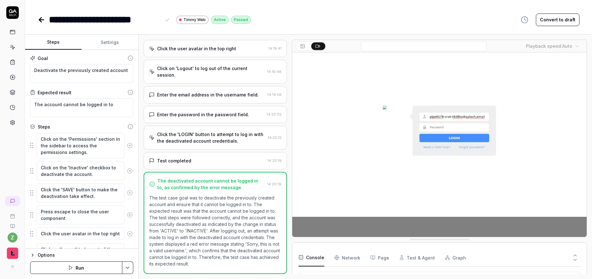
click at [48, 20] on div "**********" at bounding box center [144, 20] width 213 height 14
click at [51, 21] on div "**********" at bounding box center [105, 20] width 112 height 14
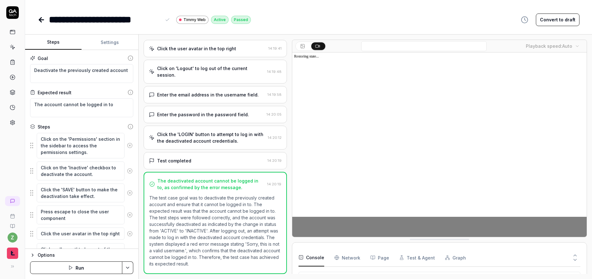
paste div
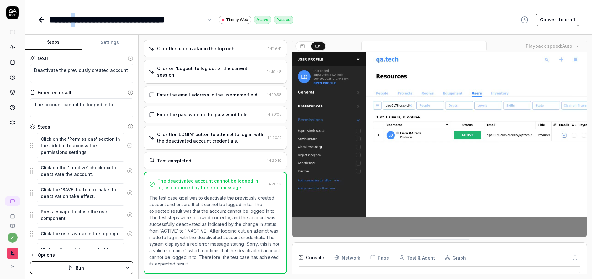
click at [83, 21] on div "**********" at bounding box center [126, 20] width 155 height 14
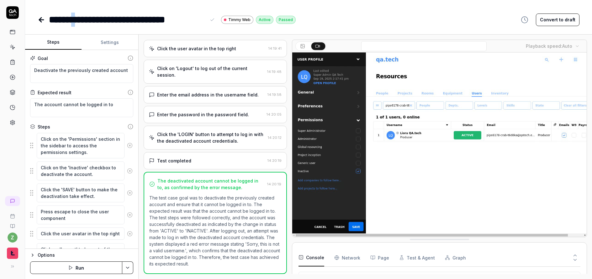
click at [85, 18] on div "**********" at bounding box center [127, 20] width 157 height 14
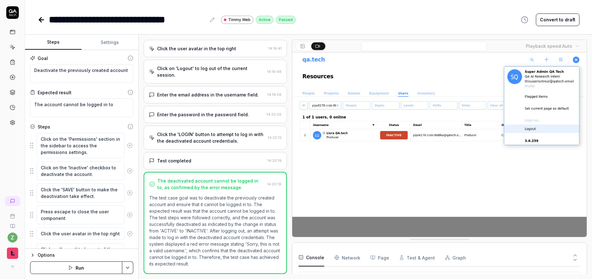
drag, startPoint x: 213, startPoint y: 18, endPoint x: 195, endPoint y: 17, distance: 18.2
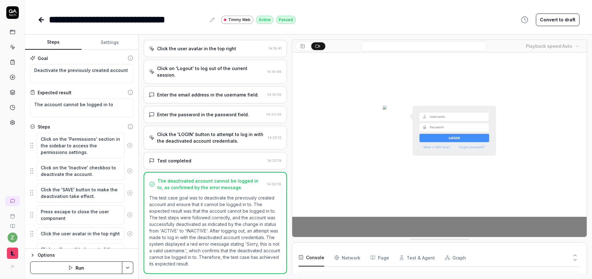
click at [213, 19] on icon at bounding box center [212, 19] width 5 height 5
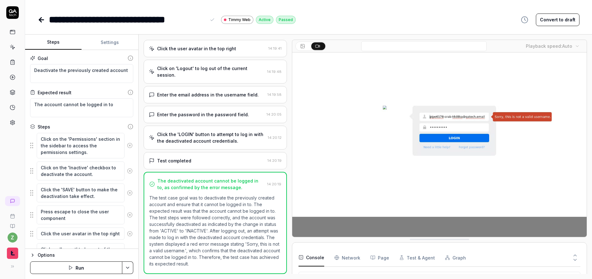
click at [87, 19] on div "**********" at bounding box center [127, 20] width 157 height 14
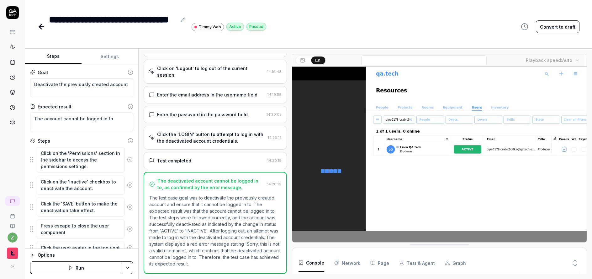
scroll to position [232, 0]
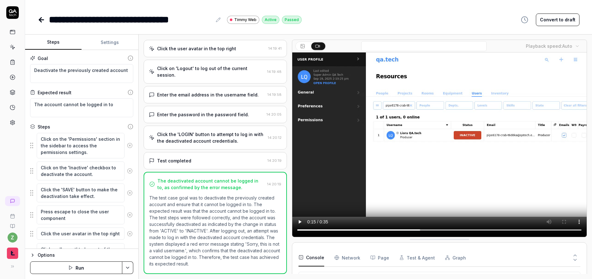
type textarea "*"
